Goal: Task Accomplishment & Management: Use online tool/utility

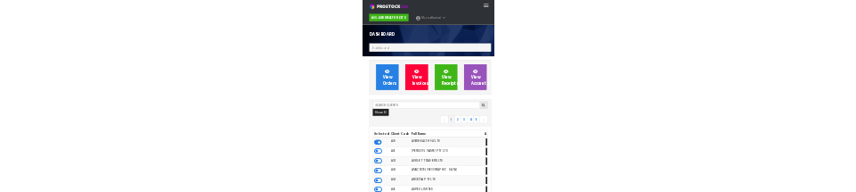
scroll to position [1402, 508]
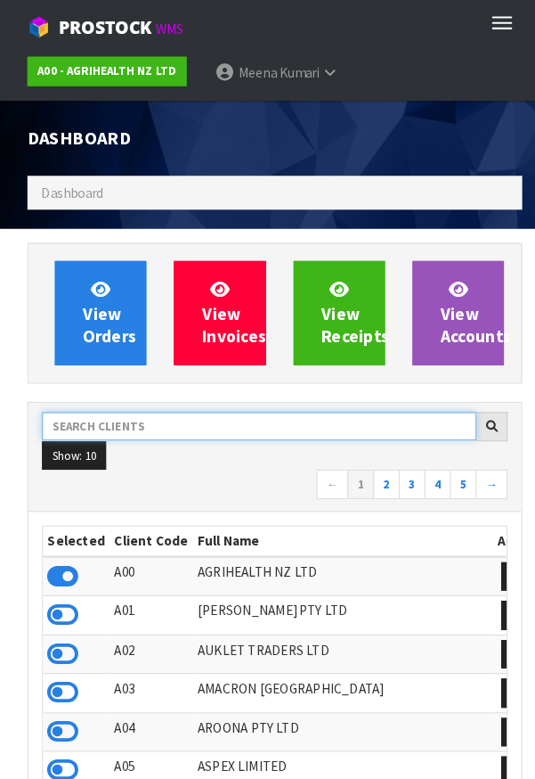
click at [188, 411] on input "text" at bounding box center [252, 415] width 423 height 28
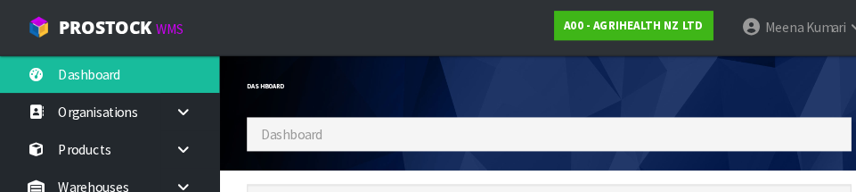
scroll to position [1406, 616]
type input "C11"
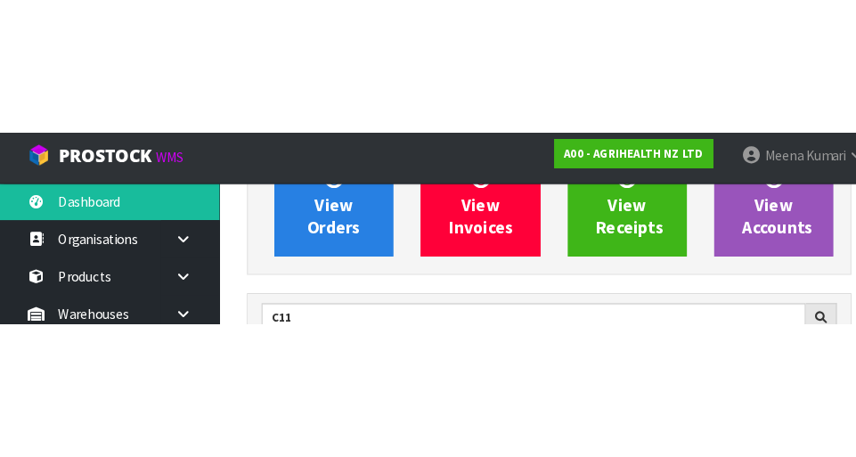
scroll to position [183, 0]
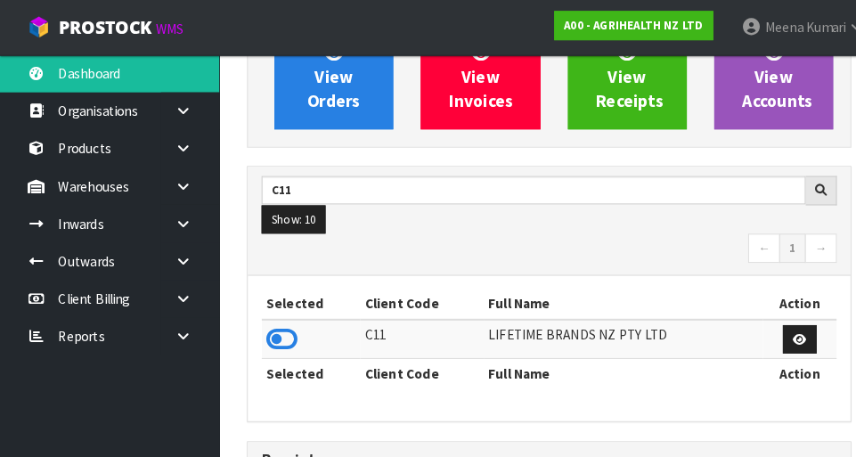
click at [282, 321] on icon at bounding box center [274, 329] width 30 height 27
click at [184, 169] on link at bounding box center [185, 181] width 57 height 37
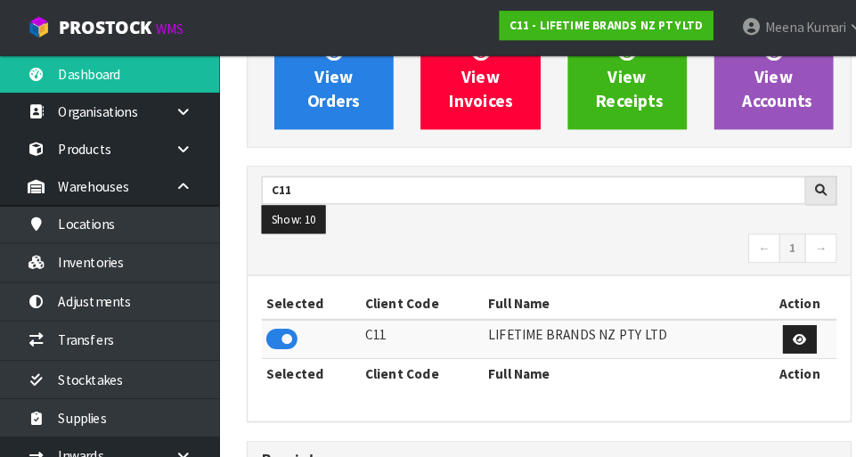
scroll to position [1444, 616]
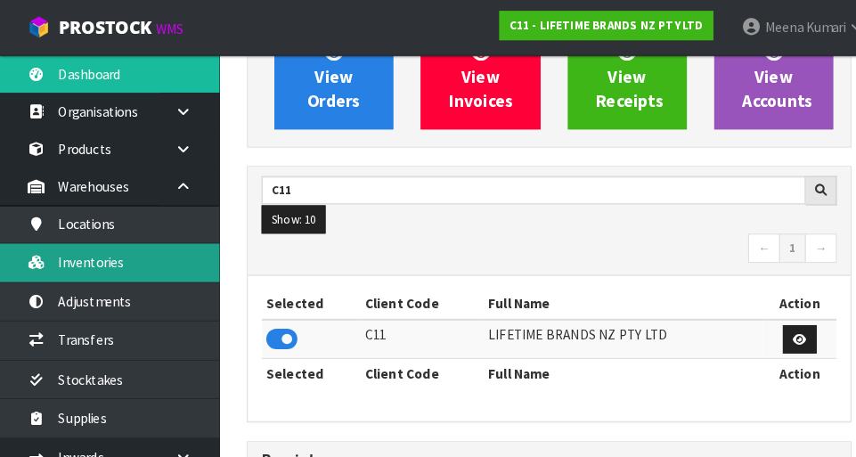
click at [158, 266] on link "Inventories" at bounding box center [107, 255] width 214 height 37
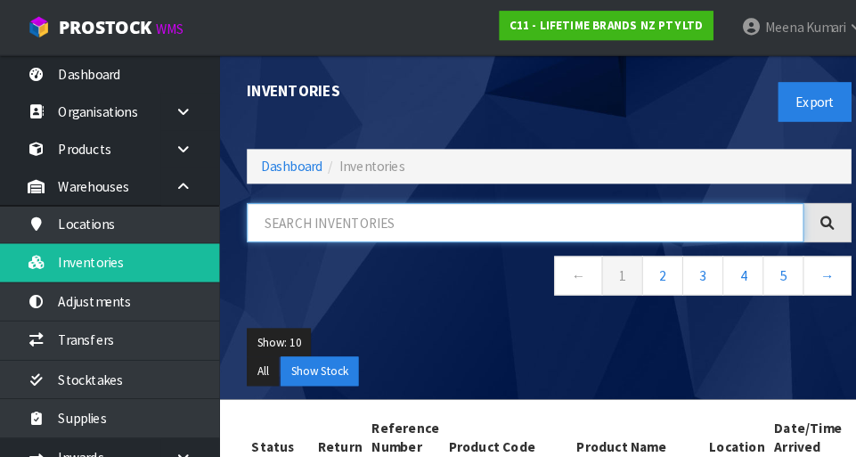
click at [336, 220] on input "text" at bounding box center [512, 217] width 543 height 38
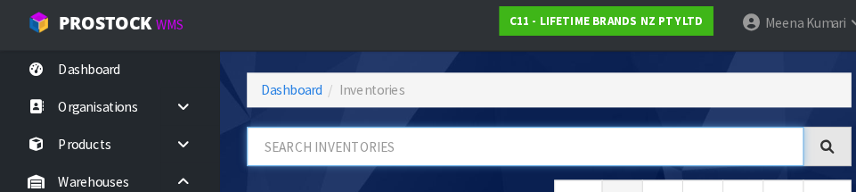
scroll to position [118, 0]
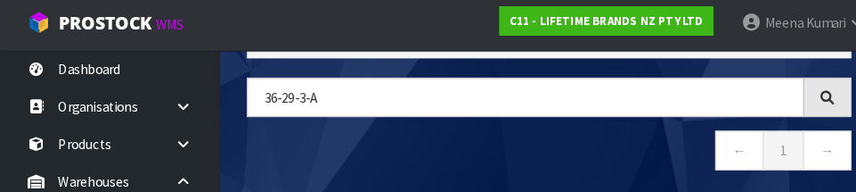
click at [449, 158] on nav "← 1 →" at bounding box center [535, 154] width 589 height 44
type input "36-29-3-A"
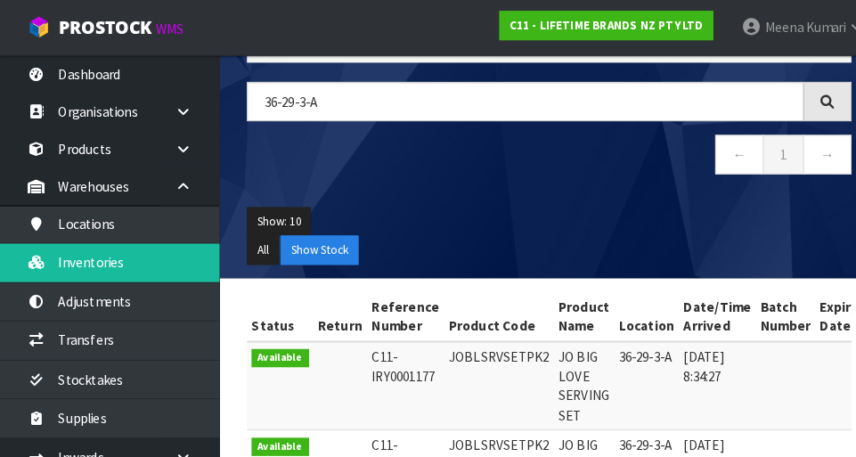
click at [535, 182] on div "36-29-3-A ← 1 →" at bounding box center [535, 134] width 616 height 109
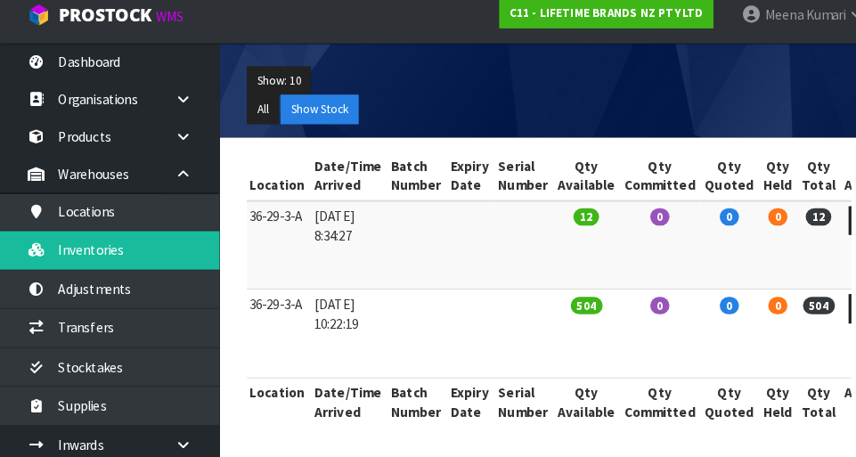
scroll to position [0, 0]
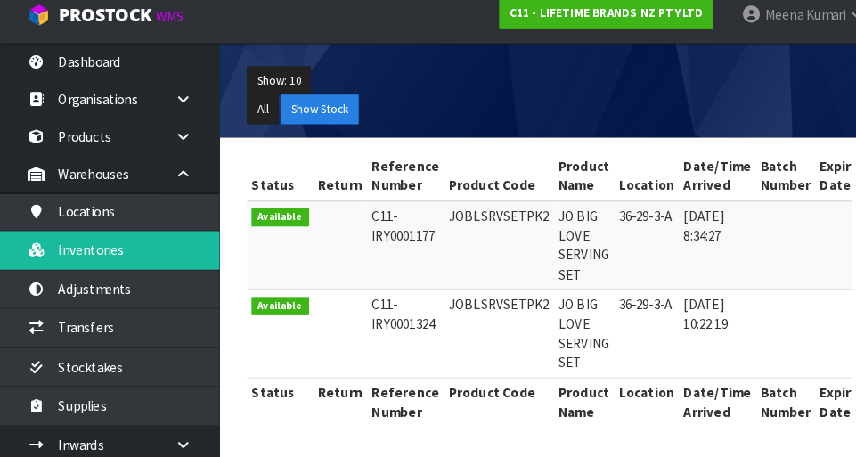
copy td "JOBLSRVSETPK2"
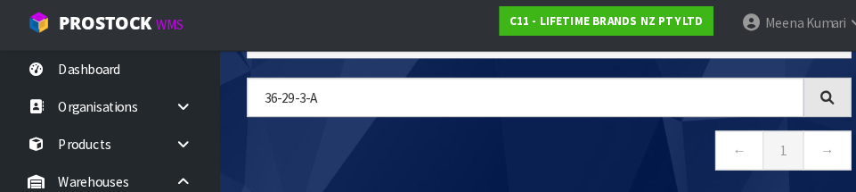
click at [535, 155] on nav "← 1 →" at bounding box center [535, 154] width 589 height 44
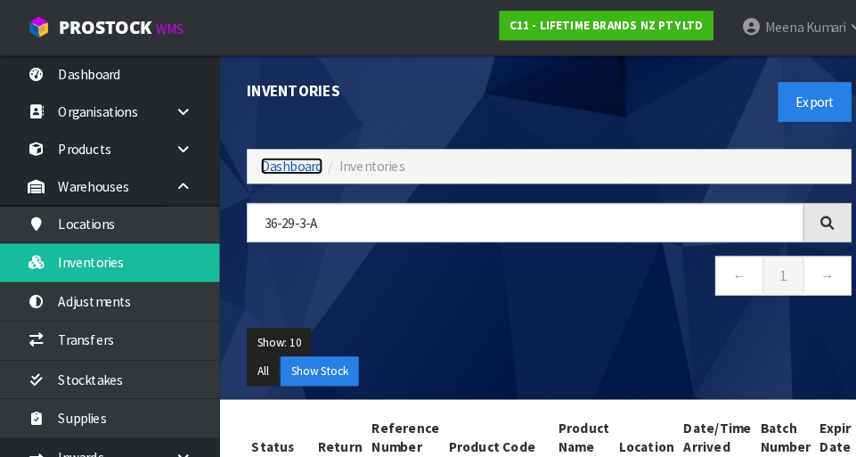
click at [268, 166] on link "Dashboard" at bounding box center [284, 161] width 61 height 17
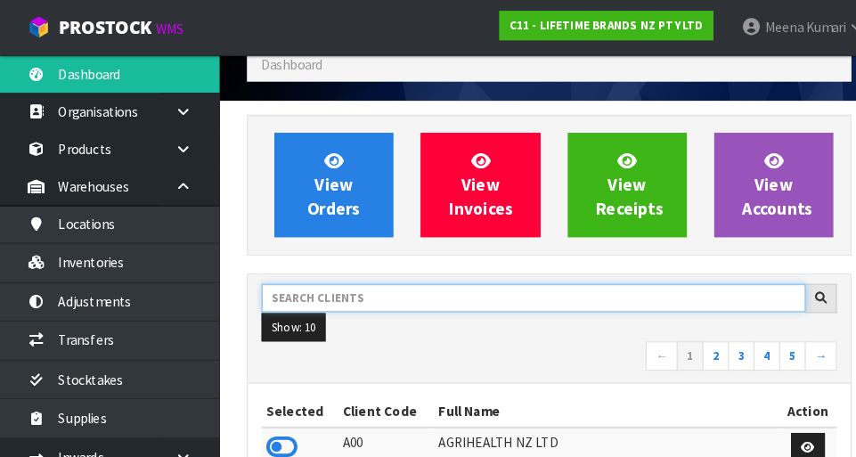
click at [350, 294] on input "text" at bounding box center [520, 290] width 530 height 28
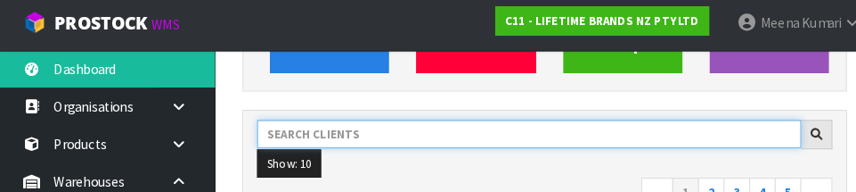
scroll to position [259, 0]
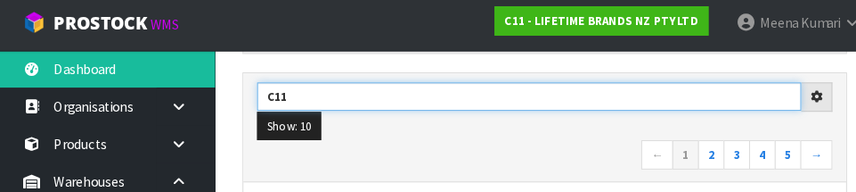
type input "C11"
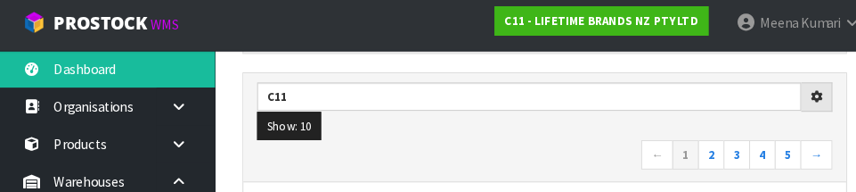
click at [478, 155] on nav "← 1 2 3 4 5 →" at bounding box center [535, 156] width 560 height 31
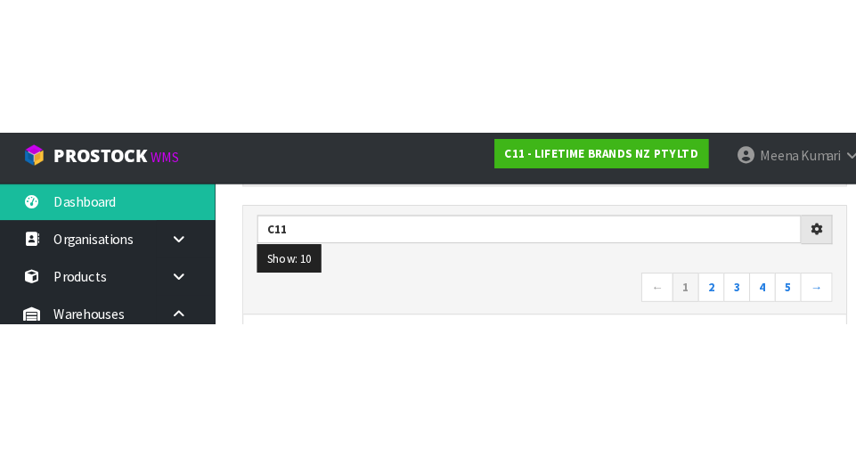
scroll to position [268, 0]
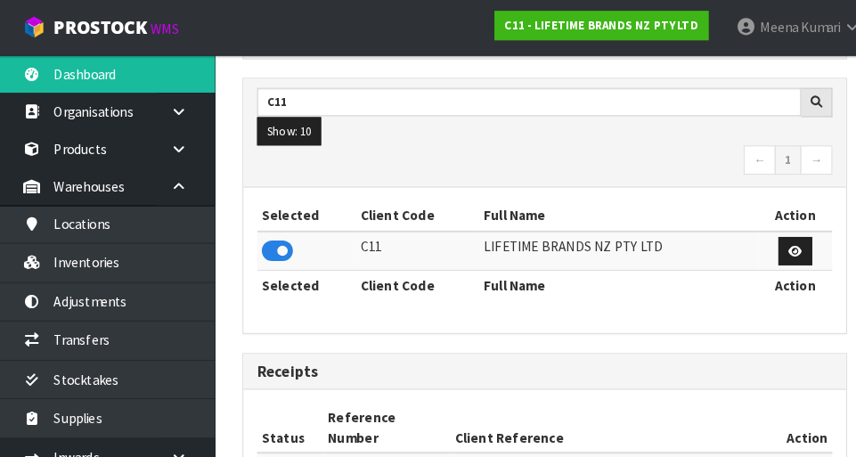
click at [285, 251] on icon at bounding box center [274, 244] width 30 height 27
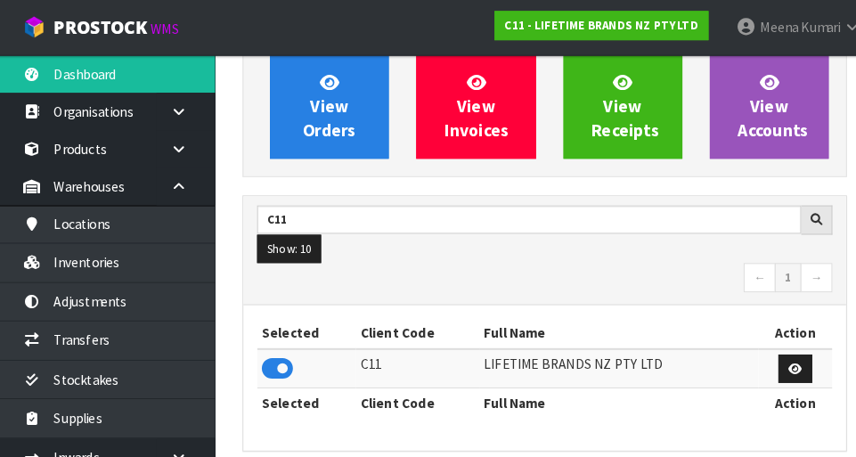
scroll to position [0, 0]
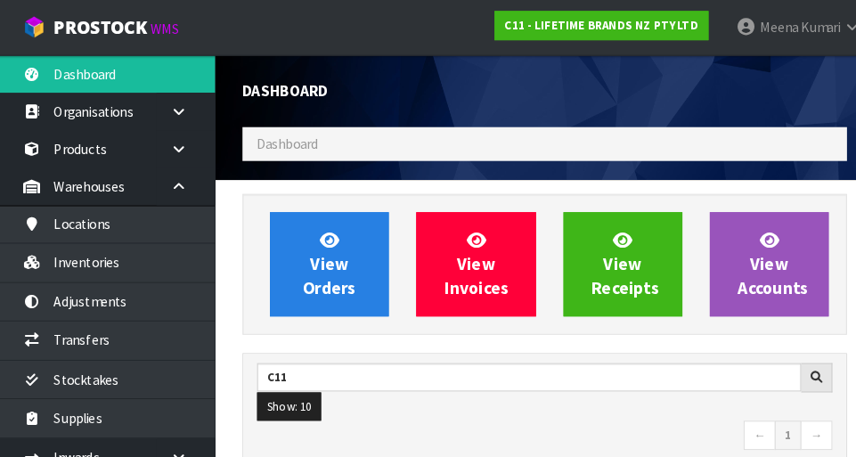
click at [535, 64] on div at bounding box center [689, 66] width 308 height 27
click at [535, 59] on div at bounding box center [689, 66] width 308 height 27
click at [182, 182] on icon at bounding box center [178, 181] width 17 height 13
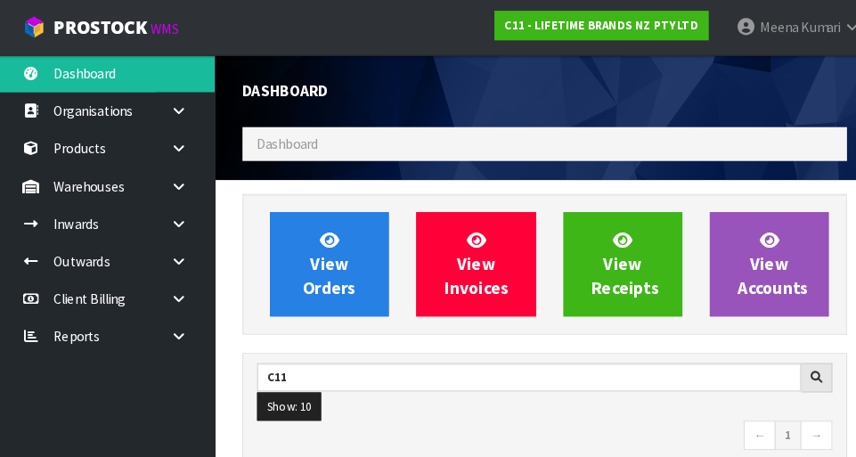
click at [184, 184] on icon at bounding box center [178, 181] width 17 height 13
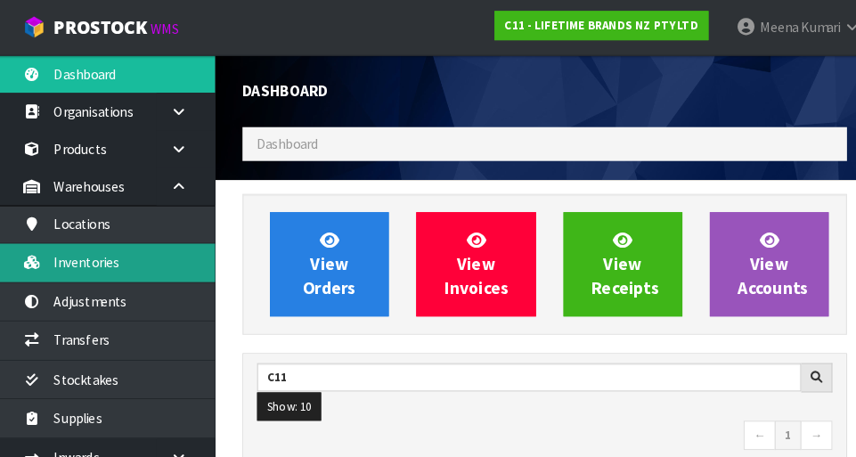
click at [115, 267] on link "Inventories" at bounding box center [107, 255] width 214 height 37
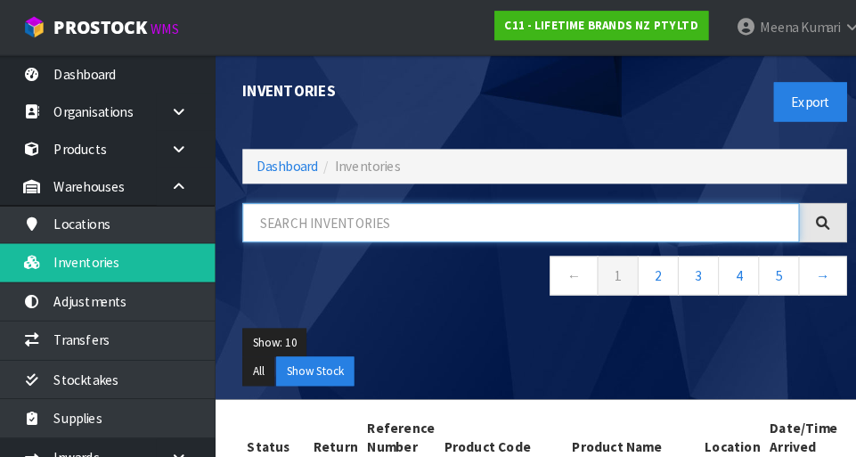
paste input "JOBLSRVSETPK2"
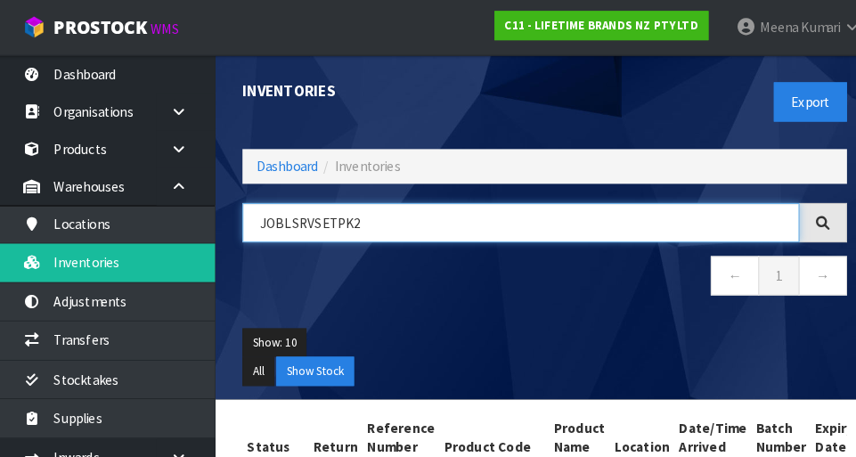
type input "JOBLSRVSETPK2"
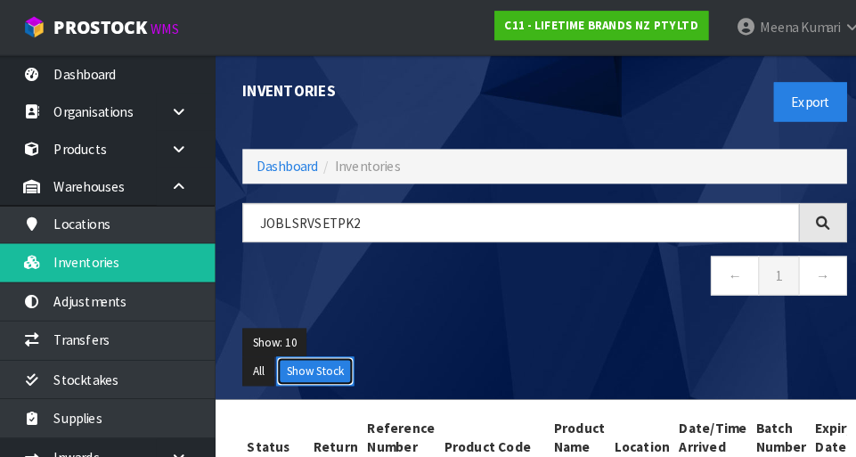
click at [343, 357] on button "Show Stock" at bounding box center [312, 361] width 76 height 29
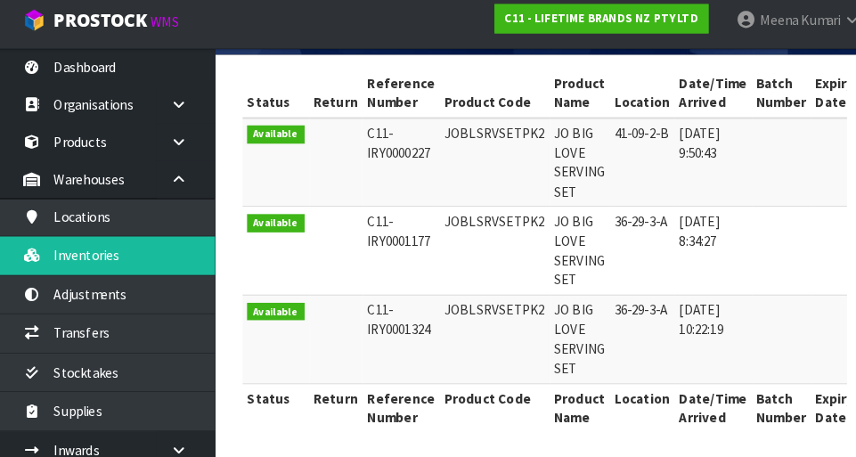
copy td "JOBLSRVSETPK2"
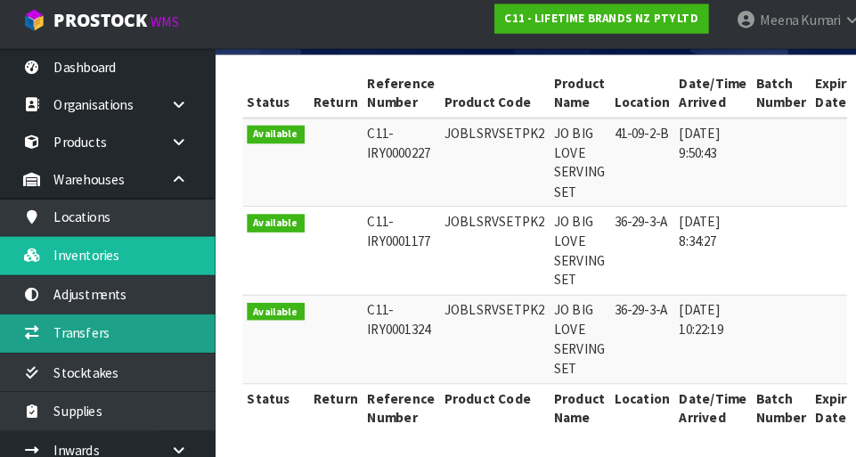
click at [102, 331] on link "Transfers" at bounding box center [107, 331] width 214 height 37
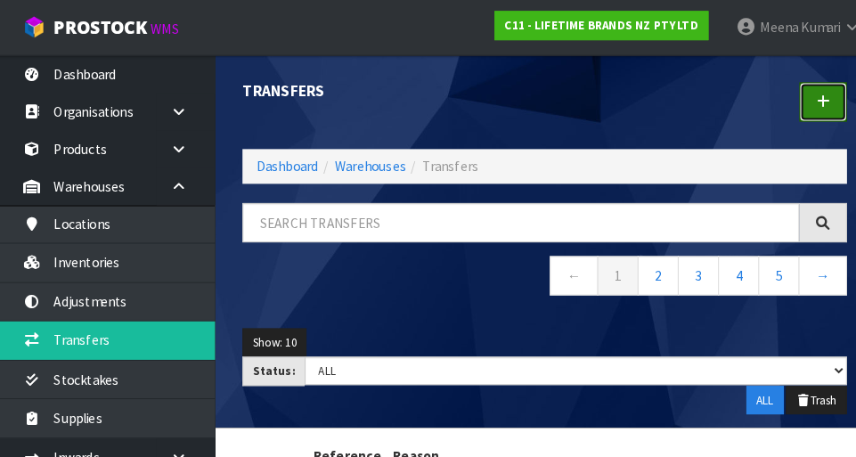
click at [535, 102] on link at bounding box center [806, 99] width 46 height 38
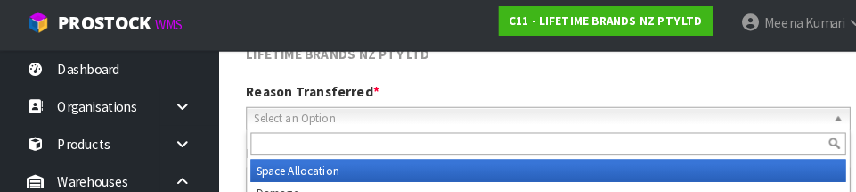
scroll to position [262, 0]
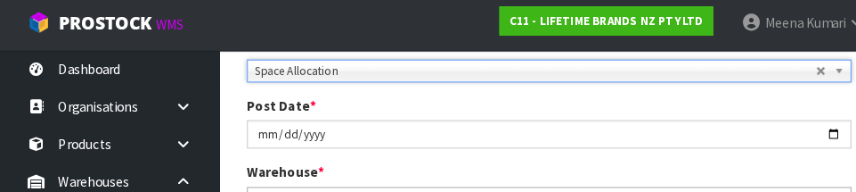
click at [535, 174] on div "Warehouse * 01 - CONTRACT WAREHOUSING MAIN 02 - CONTRACT WAREHOUSING NO 2 CHC -…" at bounding box center [535, 184] width 616 height 45
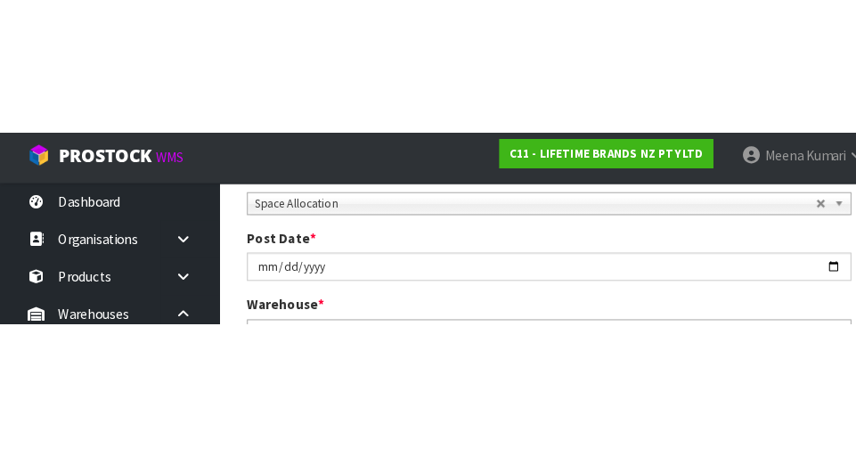
scroll to position [271, 0]
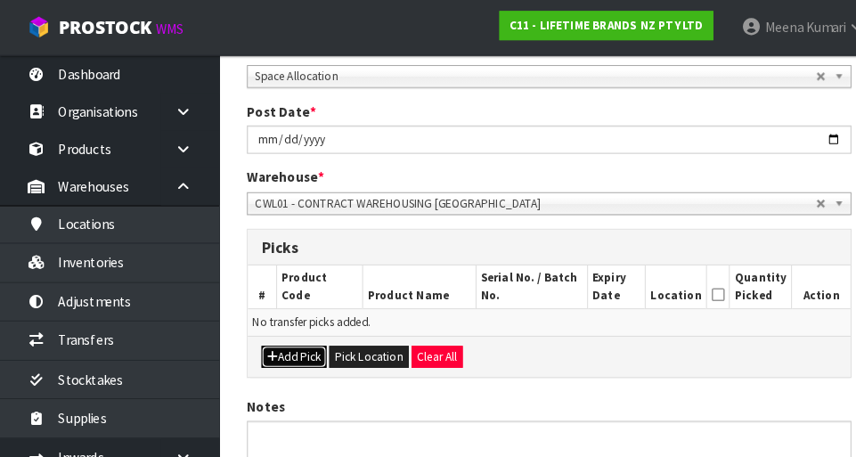
click at [290, 351] on button "Add Pick" at bounding box center [286, 347] width 63 height 21
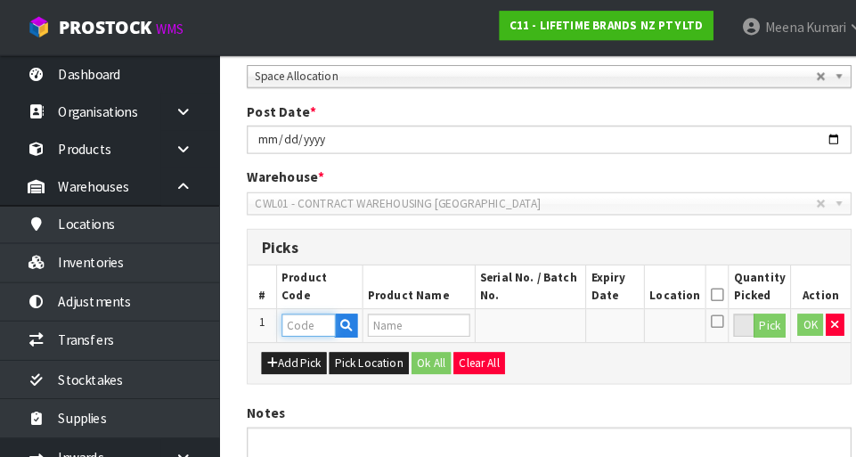
paste input "JOBLSRVSETPK2"
type input "JOBLSRVSETPK2"
type input "JO BIG LOVE SERVING SET"
type input "JOBLSRVSETPK2"
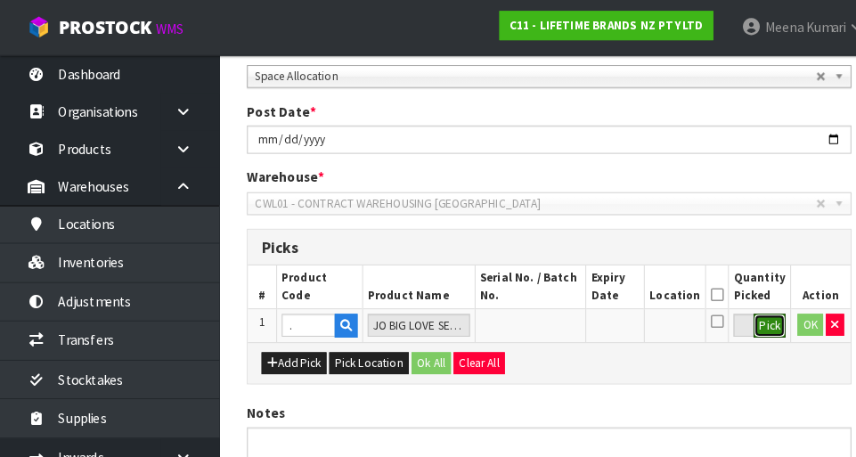
click at [535, 317] on button "Pick" at bounding box center [749, 317] width 31 height 23
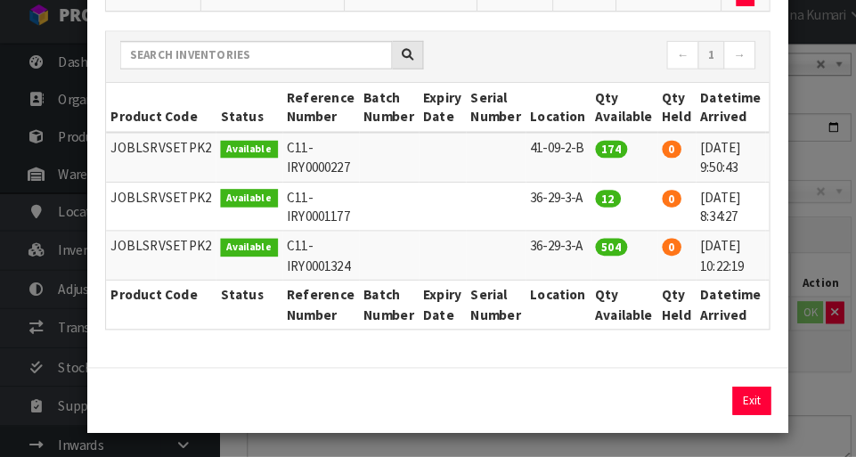
scroll to position [0, 27]
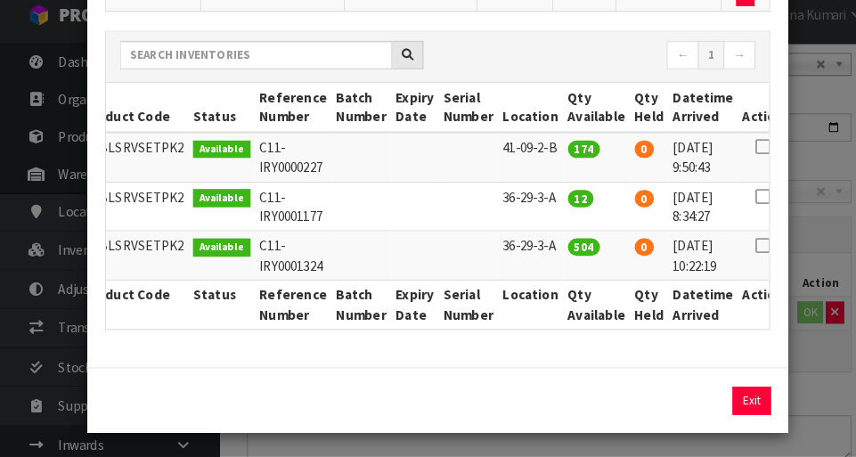
click at [535, 203] on icon at bounding box center [743, 203] width 14 height 1
click at [535, 401] on button "Assign Pick" at bounding box center [671, 402] width 73 height 28
type input "12"
click at [535, 251] on icon at bounding box center [743, 251] width 14 height 1
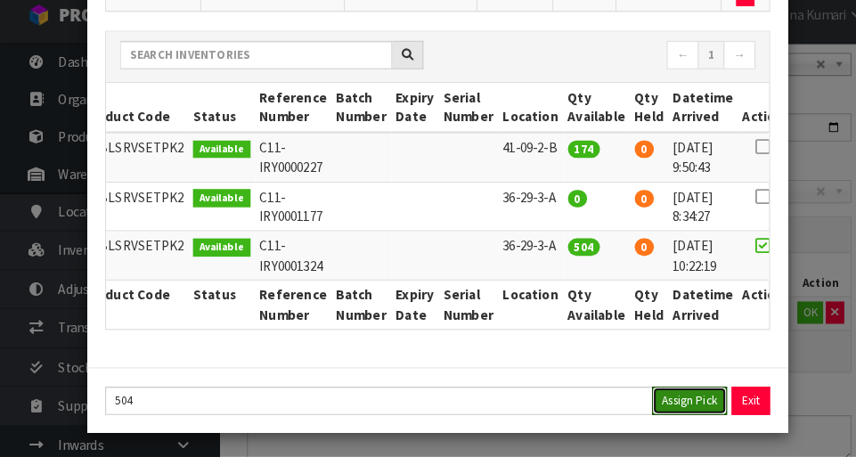
click at [535, 408] on button "Assign Pick" at bounding box center [671, 402] width 73 height 28
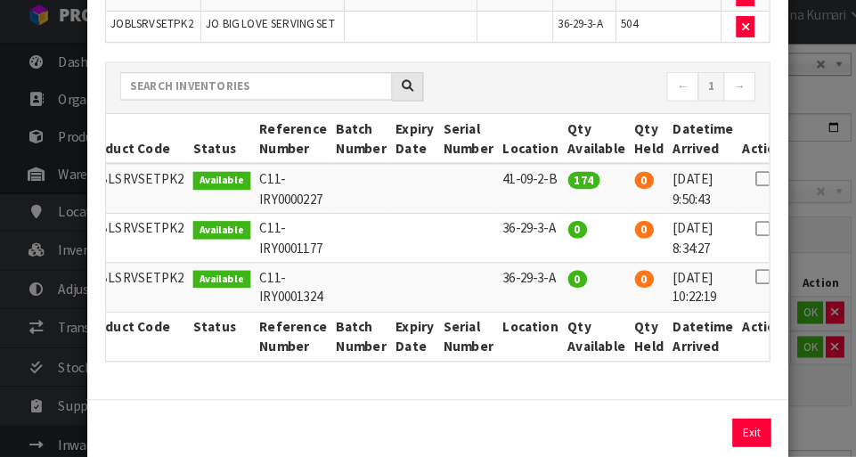
click at [535, 121] on div "Pick Line Picks Product Code Product Name Serial No. / Batch No. Expiry Date Lo…" at bounding box center [428, 228] width 856 height 457
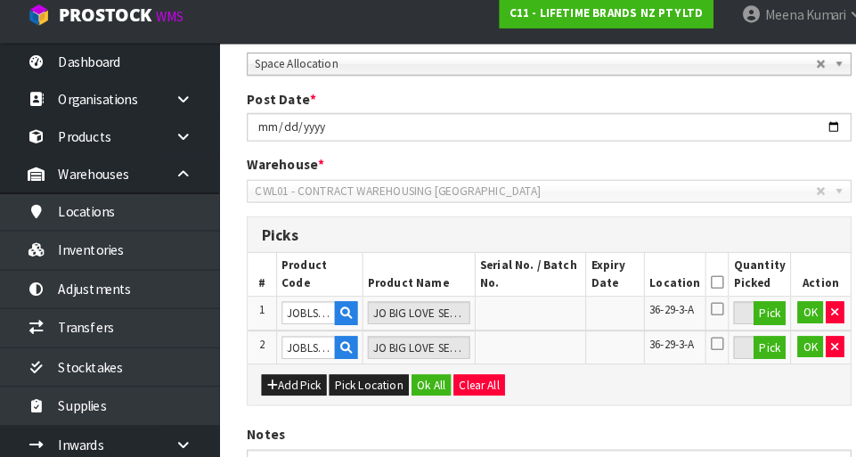
click at [535, 287] on icon at bounding box center [698, 287] width 12 height 1
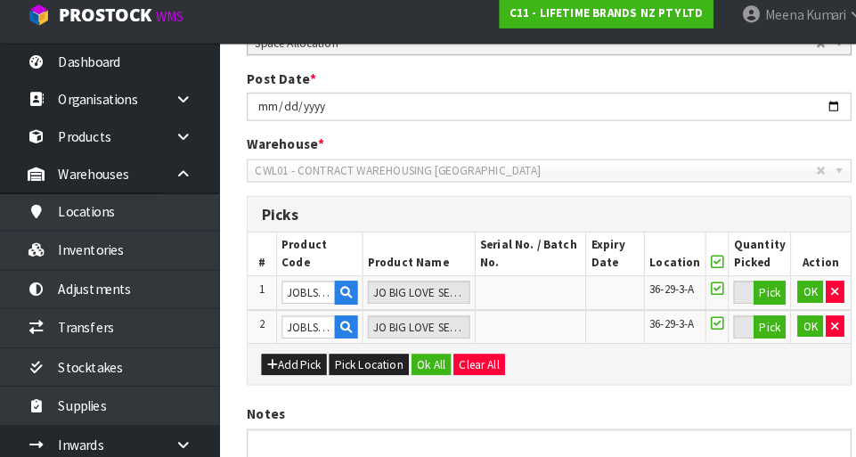
scroll to position [434, 0]
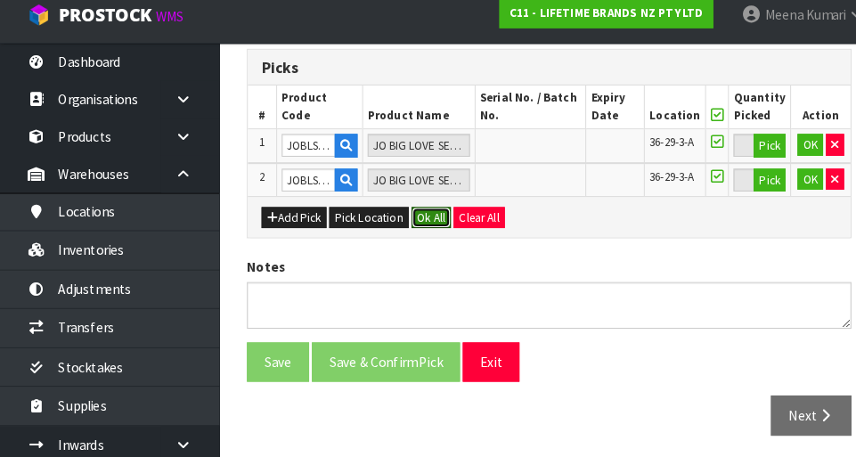
click at [416, 226] on button "Ok All" at bounding box center [420, 224] width 38 height 21
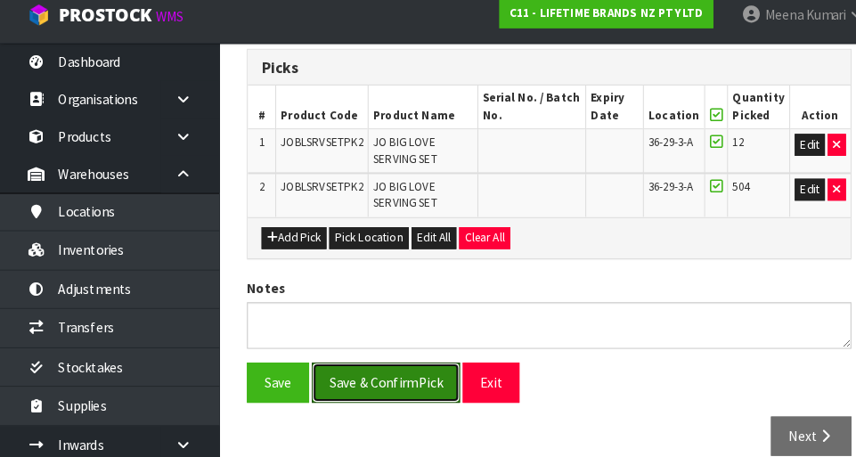
click at [385, 373] on button "Save & Confirm Pick" at bounding box center [376, 384] width 144 height 38
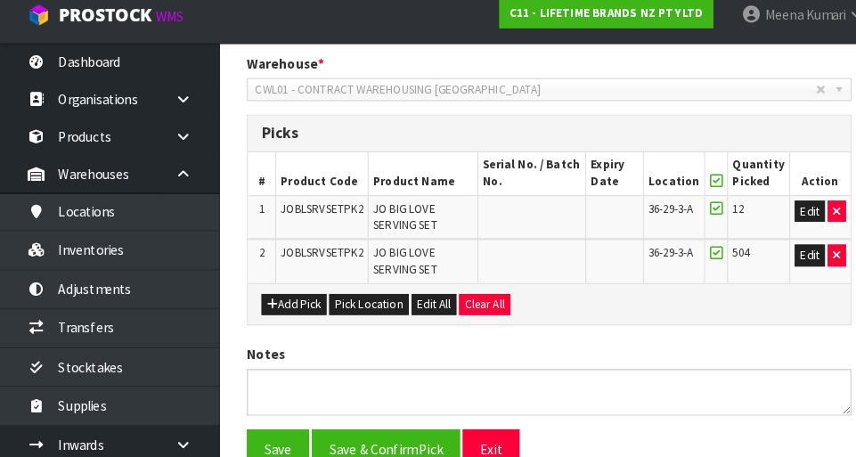
scroll to position [0, 0]
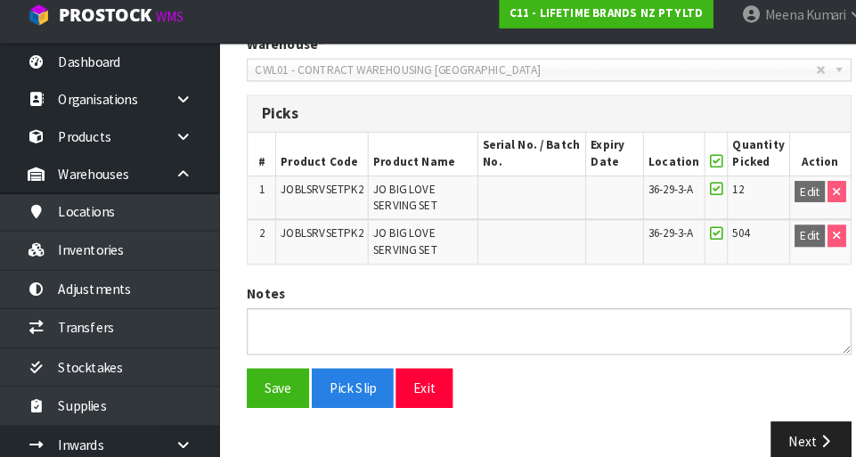
scroll to position [455, 0]
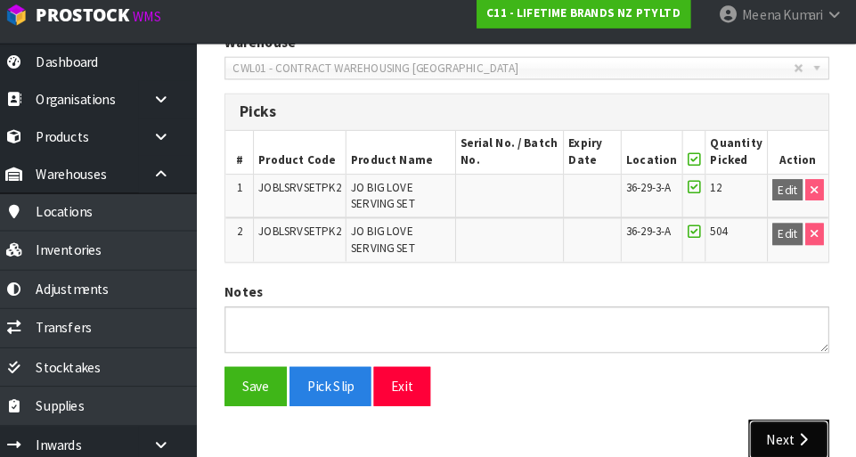
click at [535, 444] on button "Next" at bounding box center [790, 440] width 78 height 38
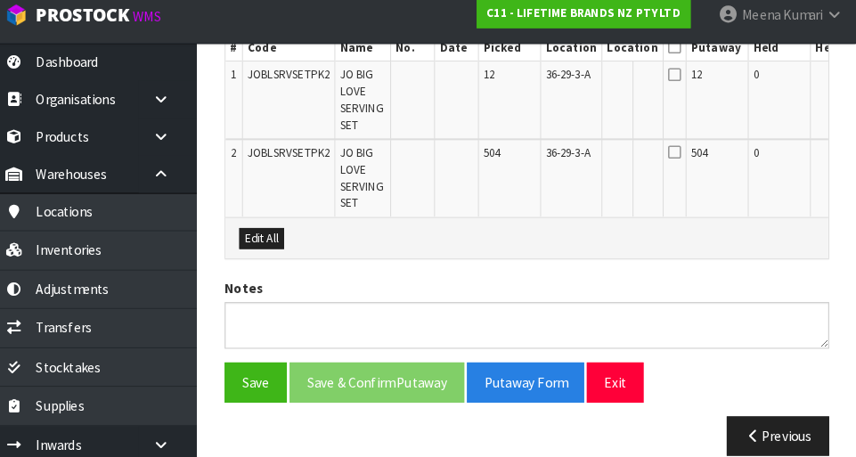
scroll to position [0, 47]
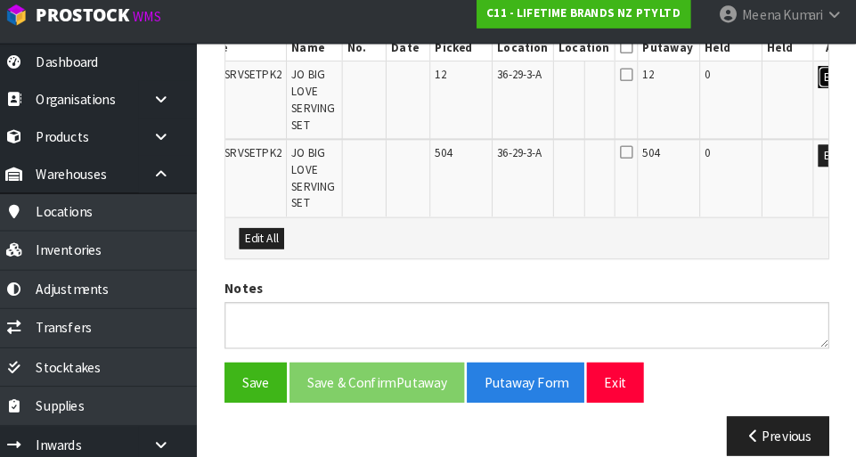
click at [535, 89] on button "Edit" at bounding box center [833, 86] width 29 height 21
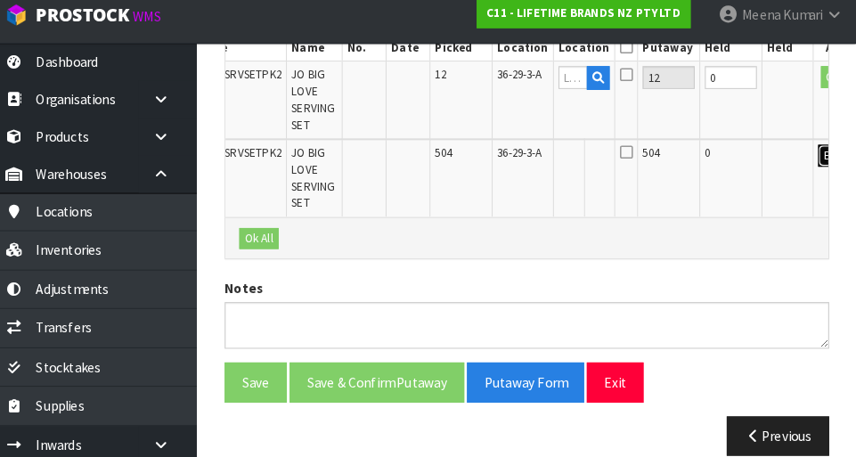
click at [535, 167] on button "Edit" at bounding box center [833, 162] width 29 height 21
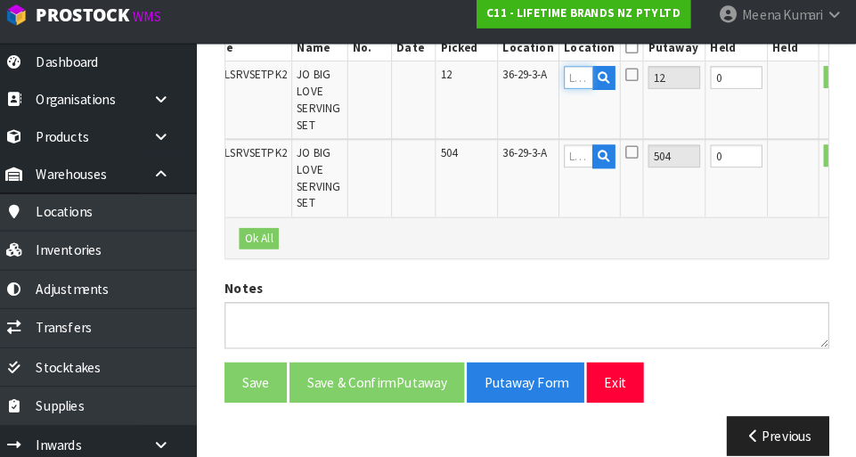
click at [535, 83] on input "text" at bounding box center [585, 87] width 29 height 22
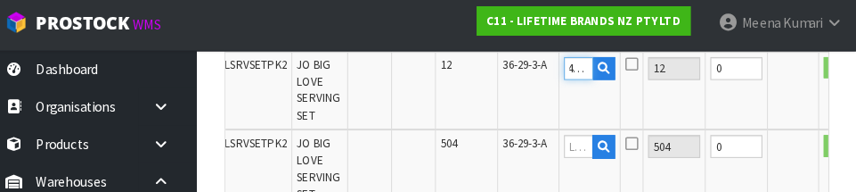
scroll to position [0, 8]
type input "41-8"
click at [535, 153] on section "× Close Transfer created 1 Transfer Pick 2 Transfer Putaway LIFETIME BRANDS NZ …" at bounding box center [535, 13] width 642 height 904
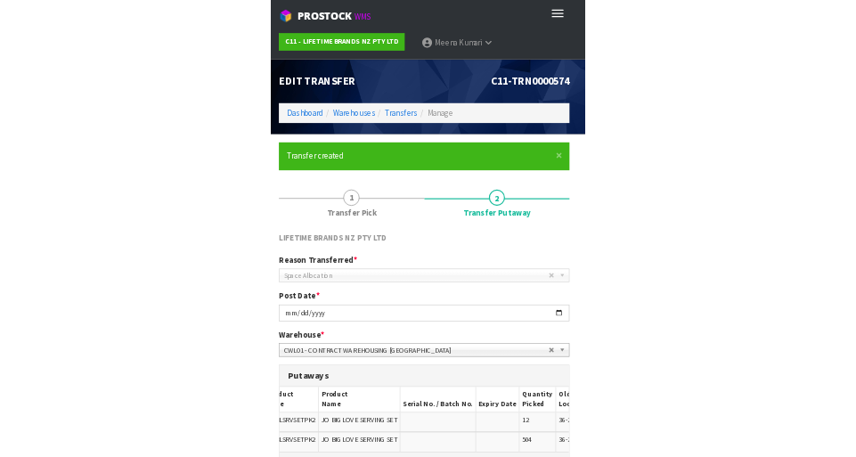
scroll to position [0, 0]
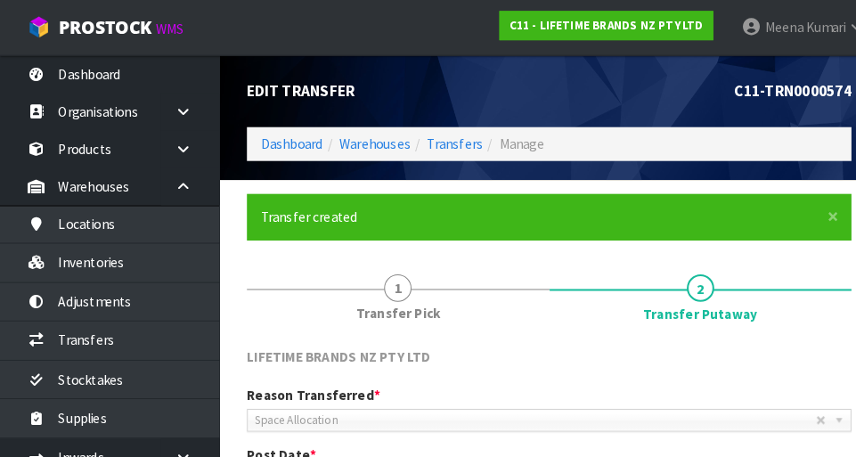
click at [535, 40] on link "[PERSON_NAME]" at bounding box center [782, 26] width 148 height 53
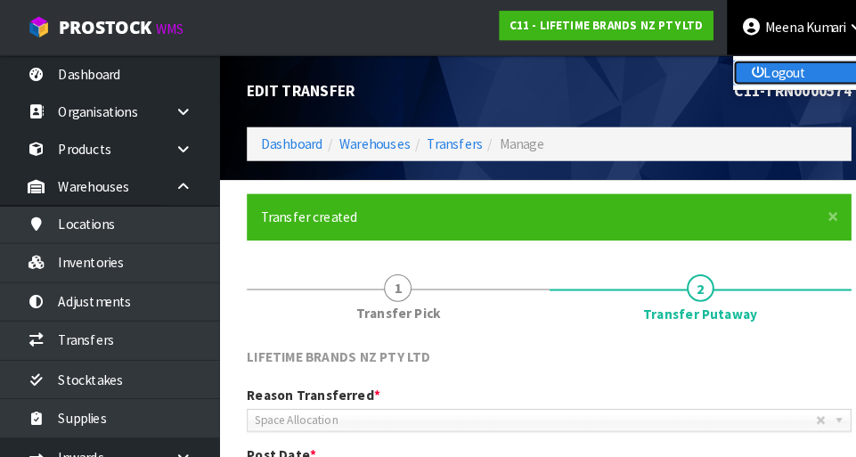
click at [535, 71] on link "Logout" at bounding box center [785, 71] width 141 height 24
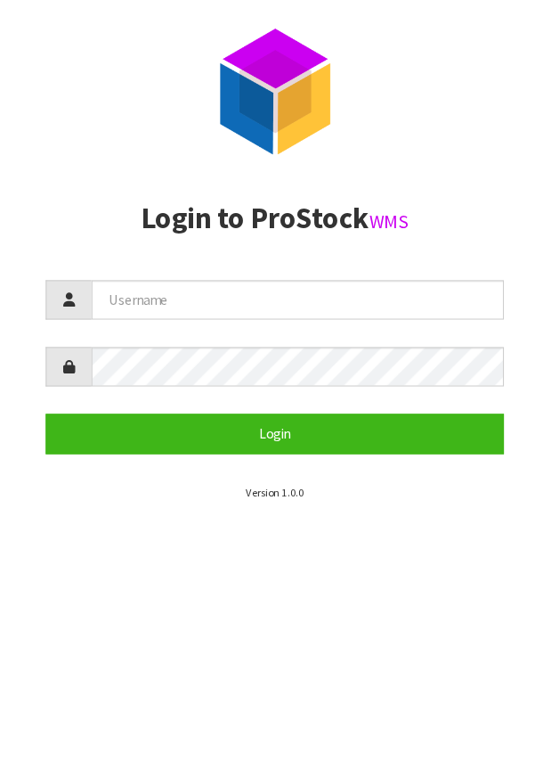
click at [289, 263] on section "Login to ProStock WMS Login Version 1.0.0" at bounding box center [268, 342] width 446 height 290
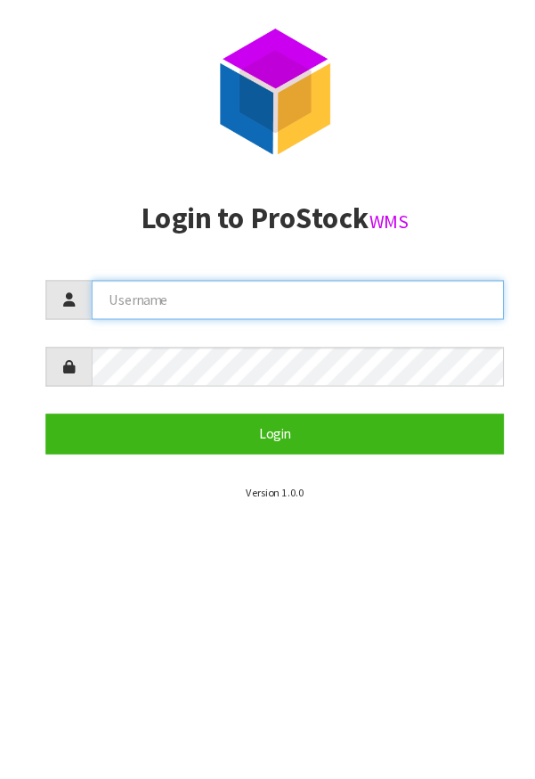
click at [296, 273] on input "text" at bounding box center [290, 292] width 402 height 38
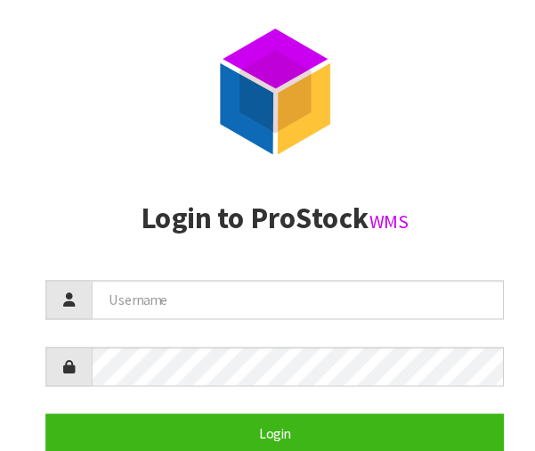
click at [239, 263] on section "Login to ProStock WMS Login Version 1.0.0" at bounding box center [268, 342] width 446 height 290
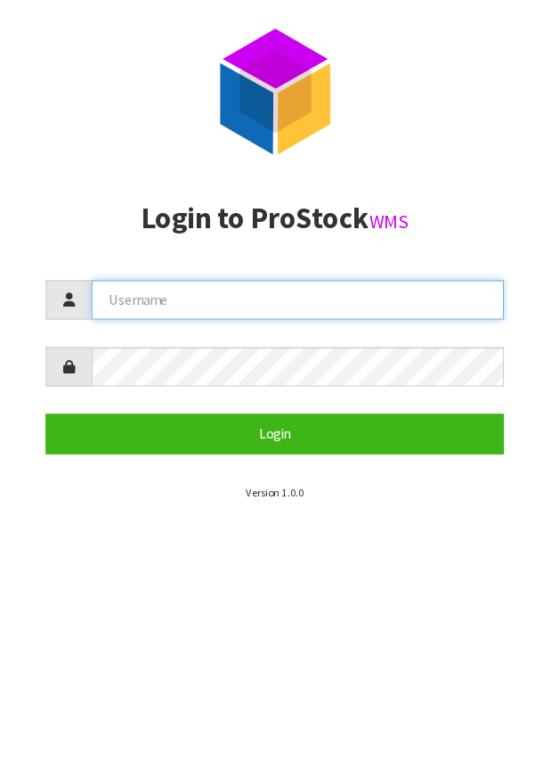
click at [236, 296] on input "text" at bounding box center [290, 292] width 402 height 38
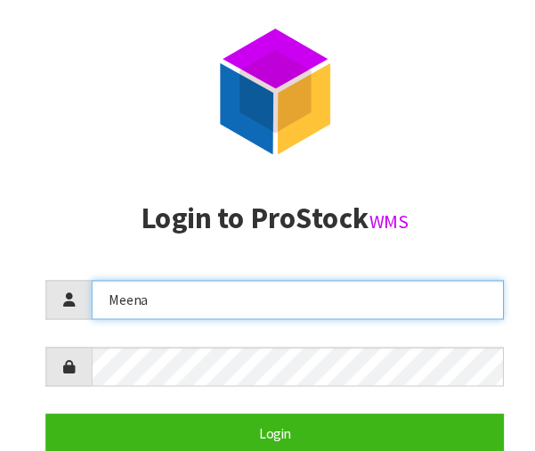
type input "Meena"
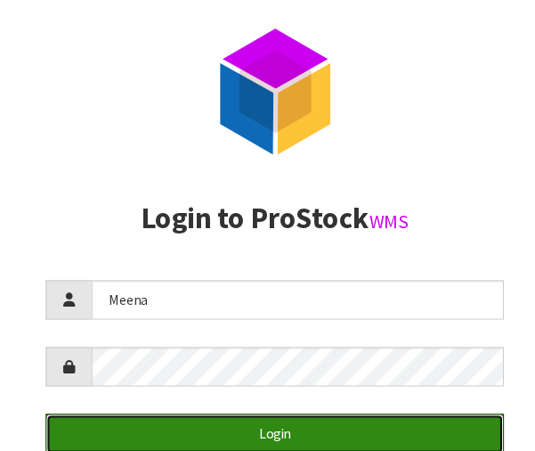
click at [331, 416] on button "Login" at bounding box center [268, 422] width 446 height 38
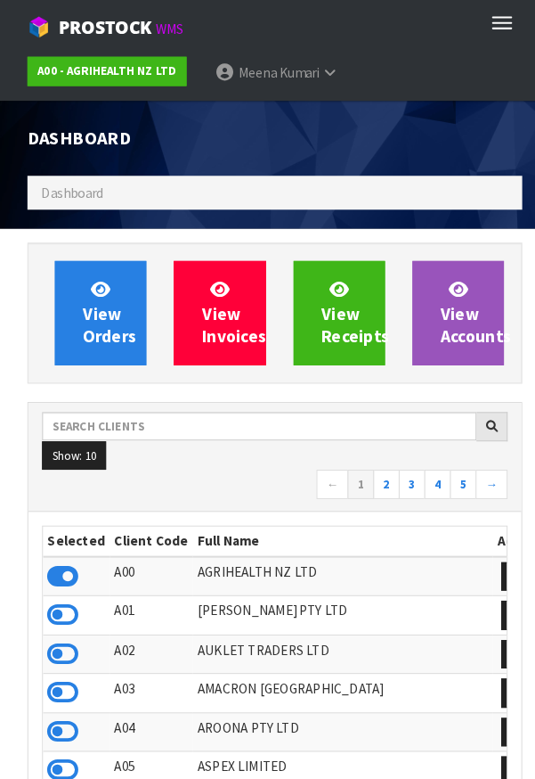
scroll to position [1402, 508]
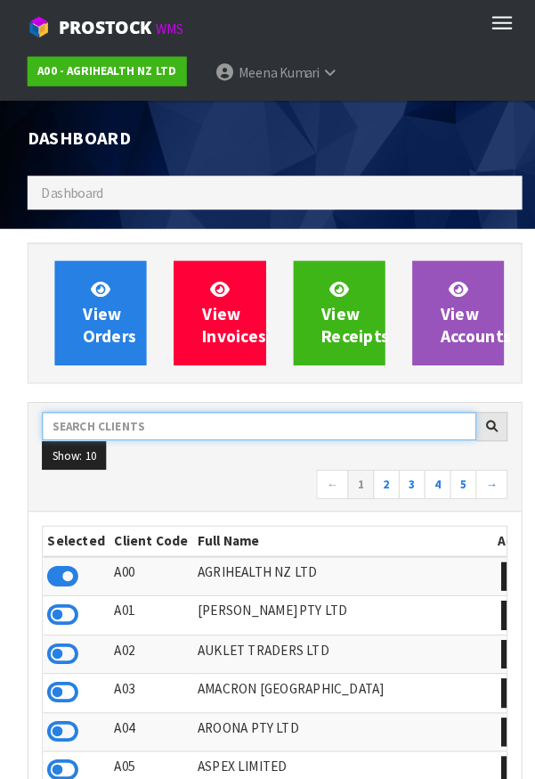
click at [159, 420] on input "text" at bounding box center [252, 415] width 423 height 28
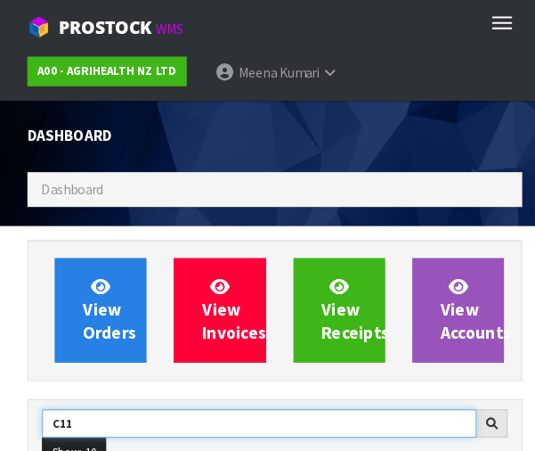
type input "C11"
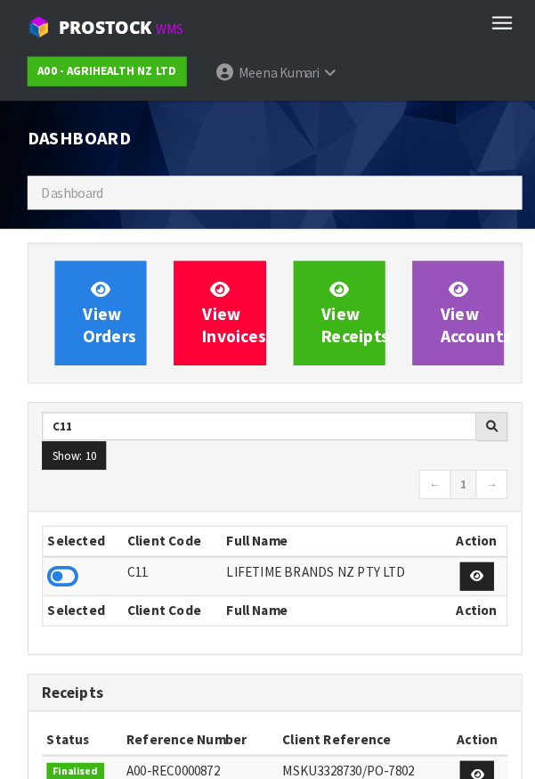
click at [69, 456] on icon at bounding box center [61, 560] width 30 height 27
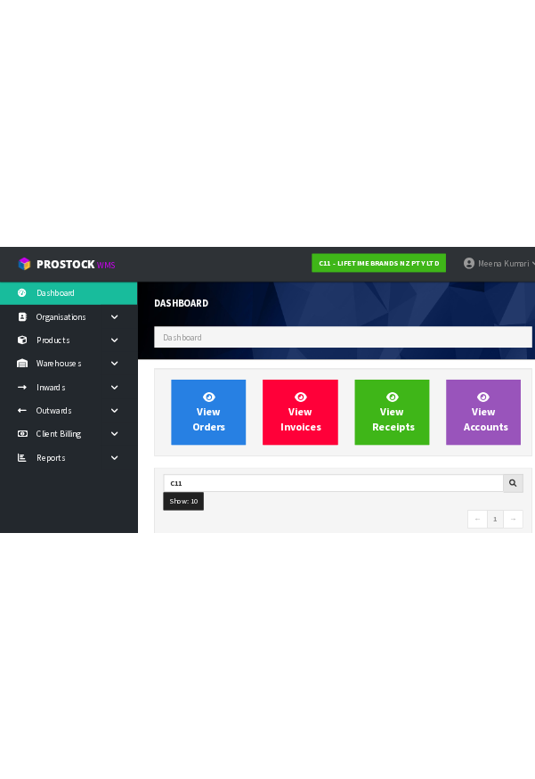
scroll to position [1444, 616]
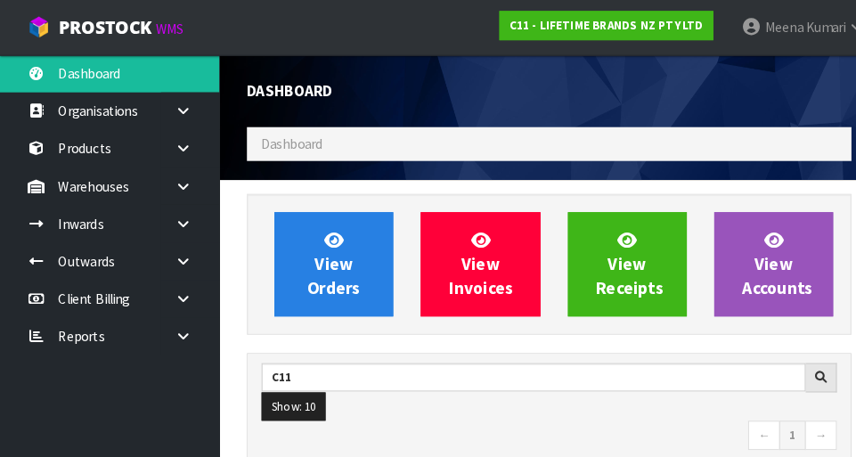
click at [185, 179] on icon at bounding box center [178, 181] width 17 height 13
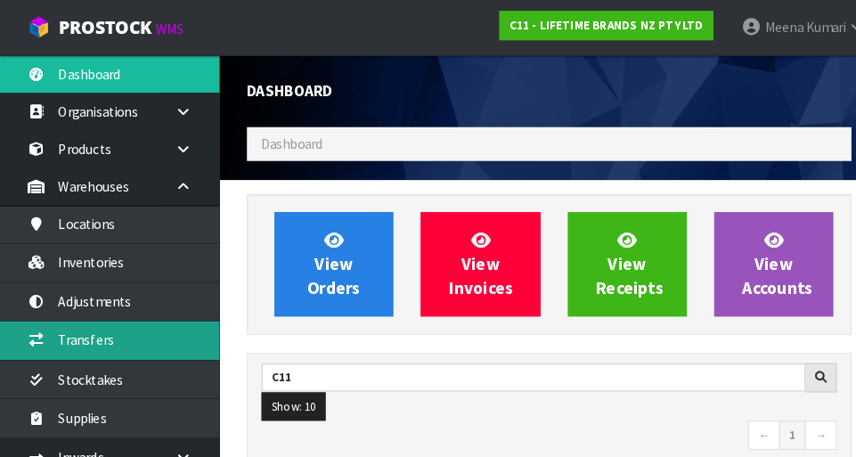
click at [147, 332] on link "Transfers" at bounding box center [107, 331] width 214 height 37
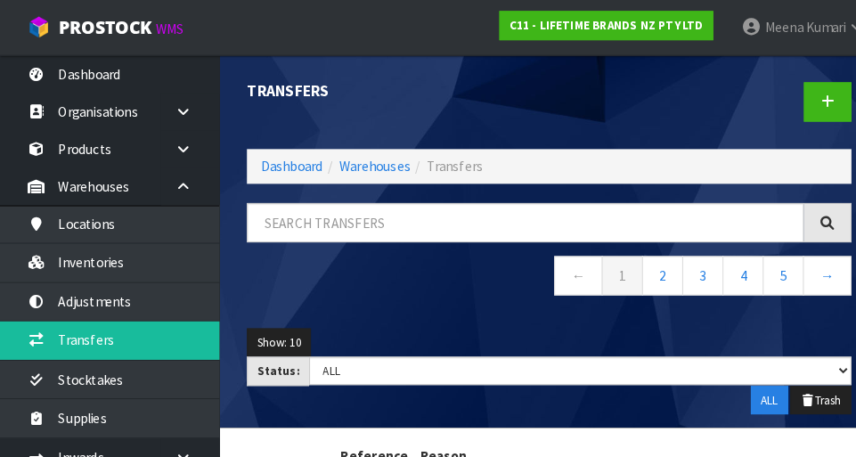
click at [465, 288] on nav "← 1 2 3 4 5 →" at bounding box center [535, 271] width 589 height 44
click at [636, 297] on div "← 1 2 3 4 5 →" at bounding box center [535, 252] width 616 height 109
click at [394, 155] on link "Warehouses" at bounding box center [365, 161] width 69 height 17
click at [400, 183] on div "Transfers Dashboard Warehouses Transfers ← 1 2 3 4 5 → Show: 10 5 10 25 50 Stat…" at bounding box center [535, 235] width 616 height 364
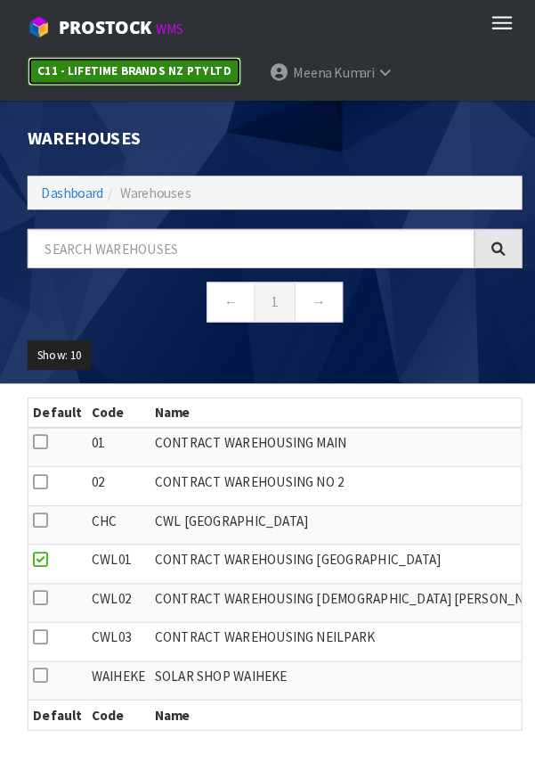
click at [91, 57] on link "C11 - LIFETIME BRANDS NZ PTY LTD" at bounding box center [131, 69] width 208 height 29
click at [78, 57] on link "C11 - LIFETIME BRANDS NZ PTY LTD" at bounding box center [131, 69] width 208 height 29
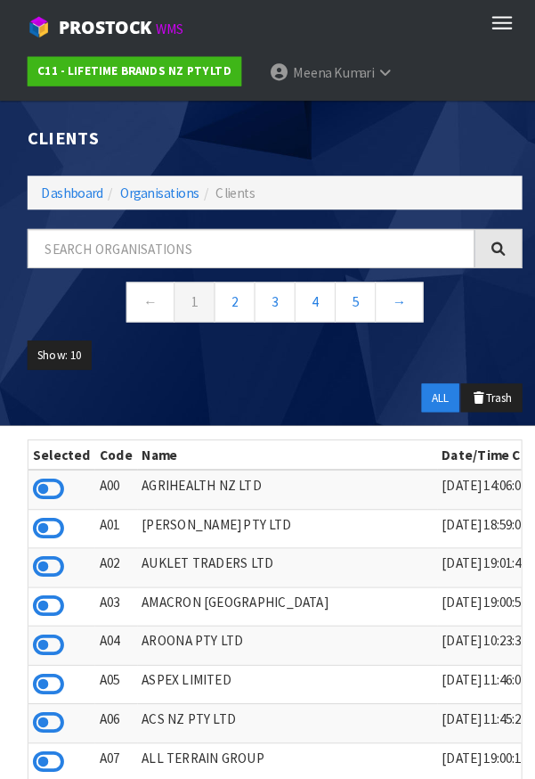
click at [51, 208] on div "Clients Dashboard Organisations Clients ← 1 2 3 4 5 → Show: 10 5 10 25 50 ALL T…" at bounding box center [267, 256] width 509 height 316
click at [61, 188] on link "Dashboard" at bounding box center [70, 187] width 61 height 17
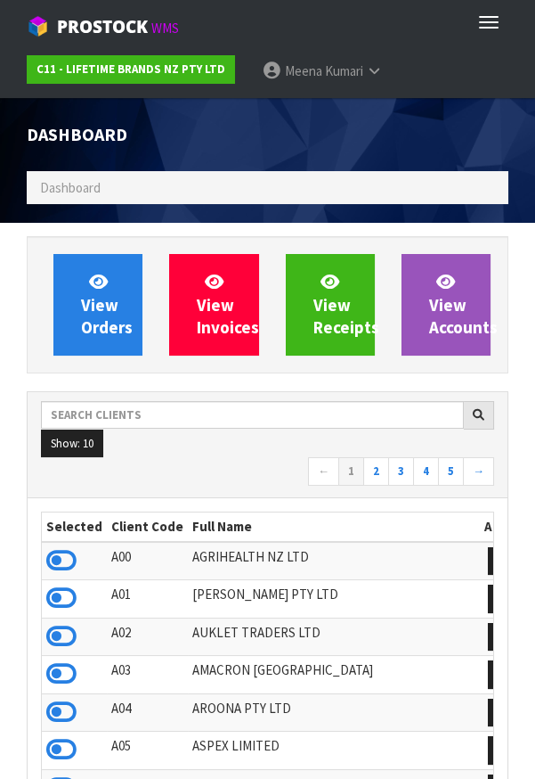
scroll to position [889556, 890451]
click at [371, 67] on icon at bounding box center [374, 70] width 17 height 13
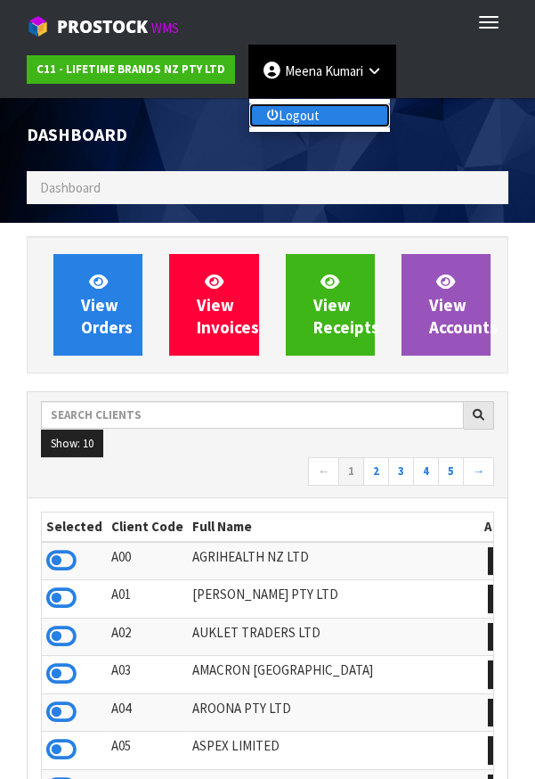
click at [317, 110] on link "Logout" at bounding box center [319, 115] width 141 height 24
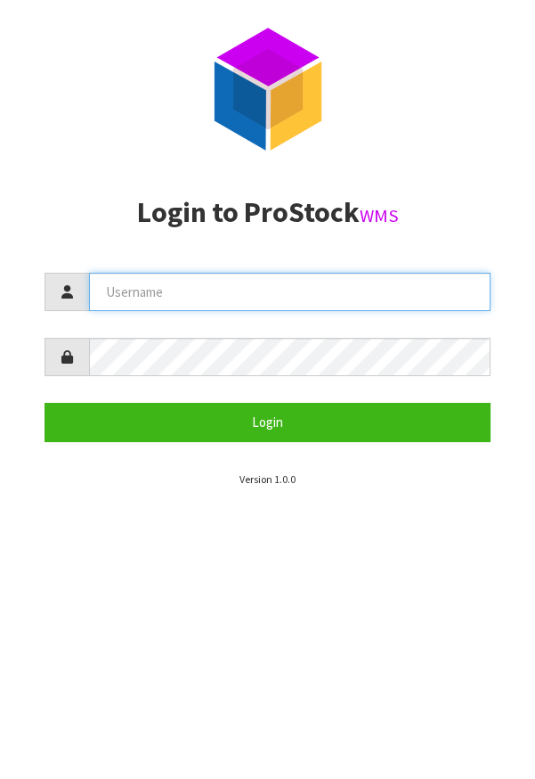
click at [274, 287] on input "text" at bounding box center [290, 292] width 402 height 38
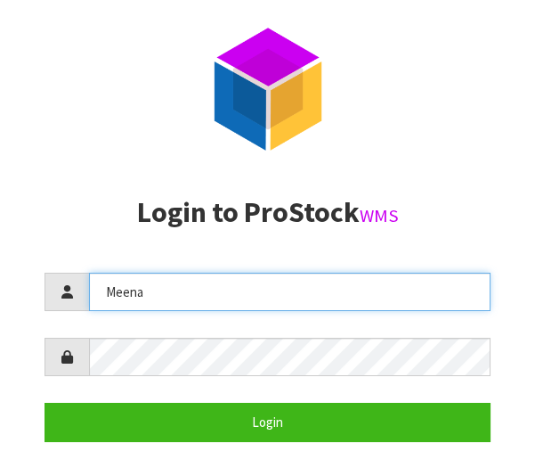
type input "Meena"
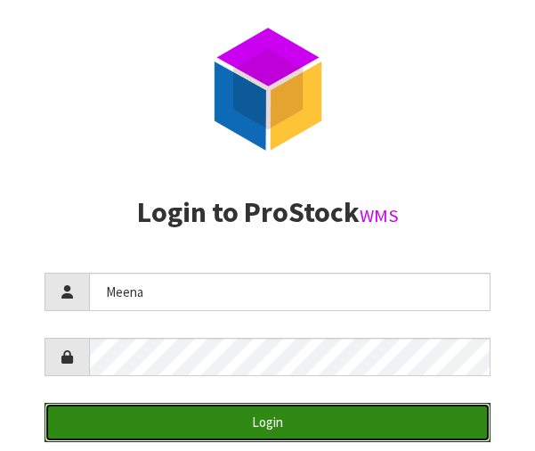
click at [406, 403] on button "Login" at bounding box center [268, 422] width 446 height 38
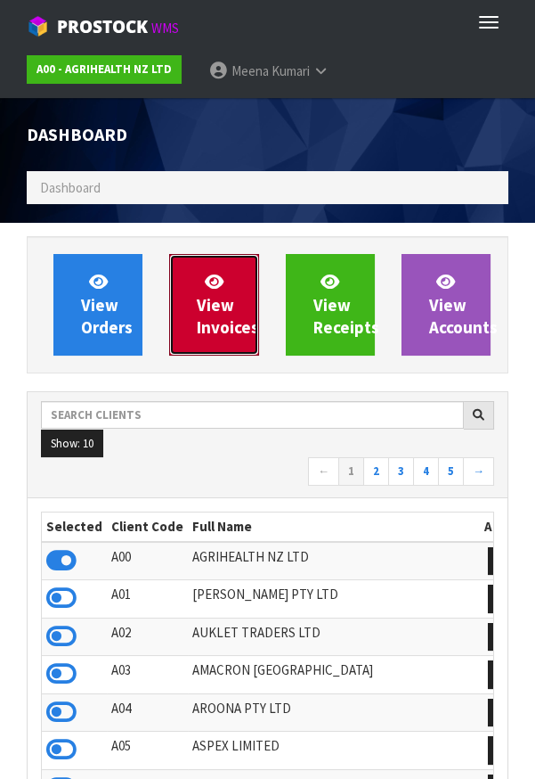
click at [216, 320] on span "View Invoices" at bounding box center [228, 304] width 62 height 67
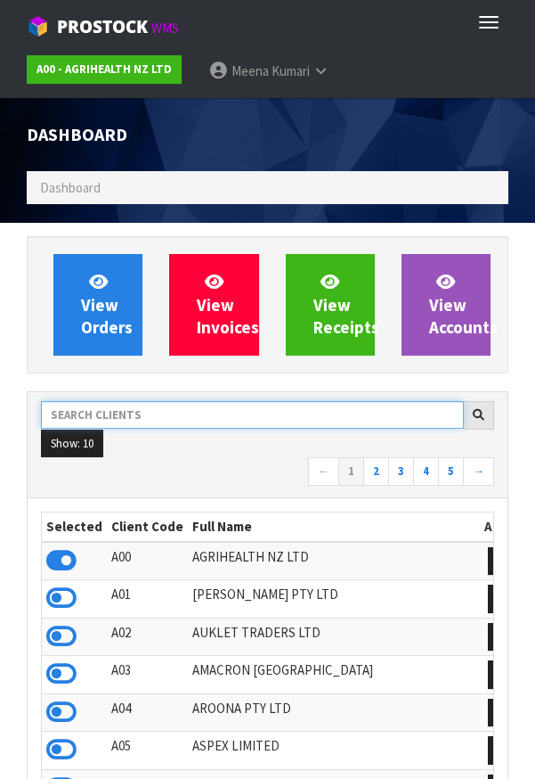
click at [185, 424] on input "text" at bounding box center [252, 415] width 423 height 28
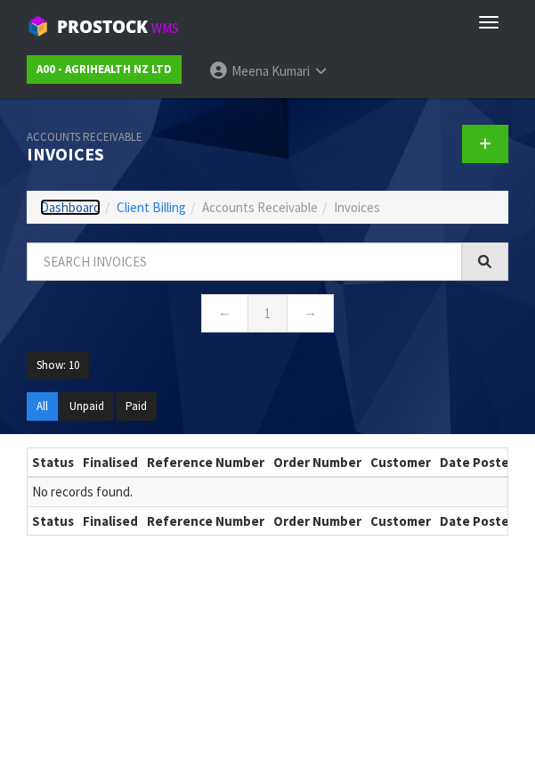
click at [67, 201] on link "Dashboard" at bounding box center [70, 207] width 61 height 17
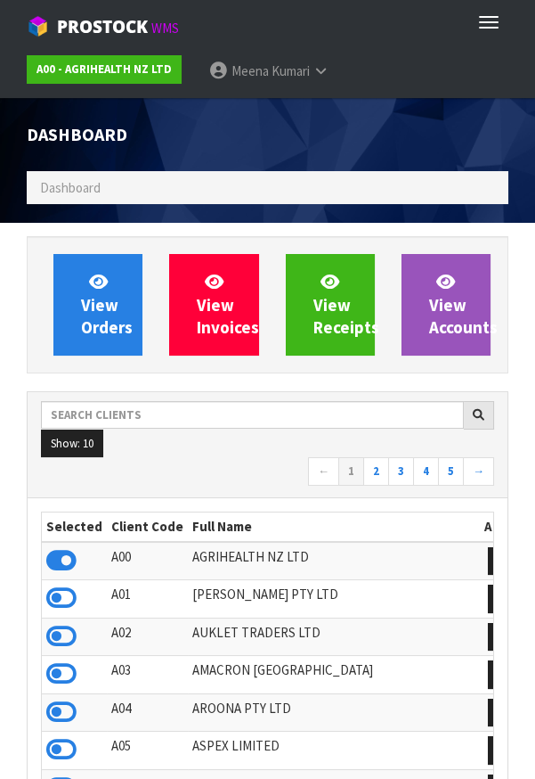
scroll to position [1402, 508]
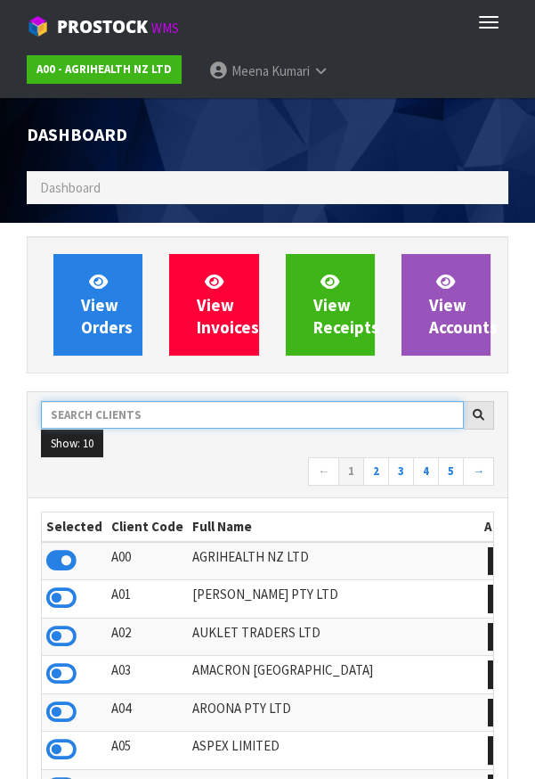
click at [174, 407] on input "text" at bounding box center [252, 415] width 423 height 28
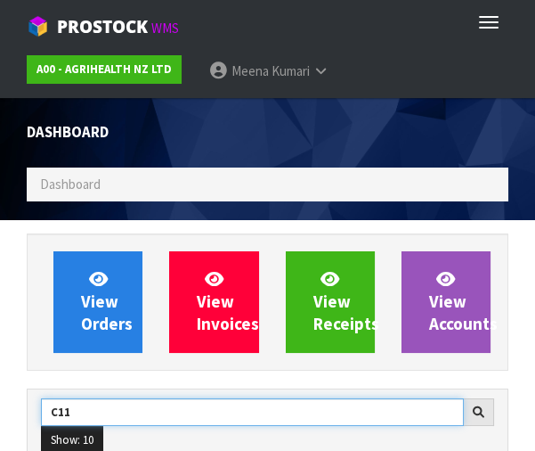
type input "C11"
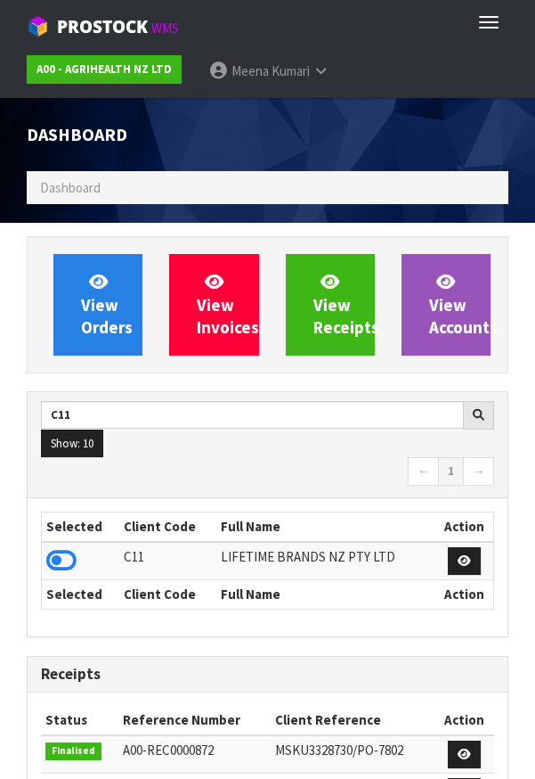
click at [86, 537] on th "Selected" at bounding box center [81, 526] width 78 height 29
click at [72, 556] on icon at bounding box center [61, 560] width 30 height 27
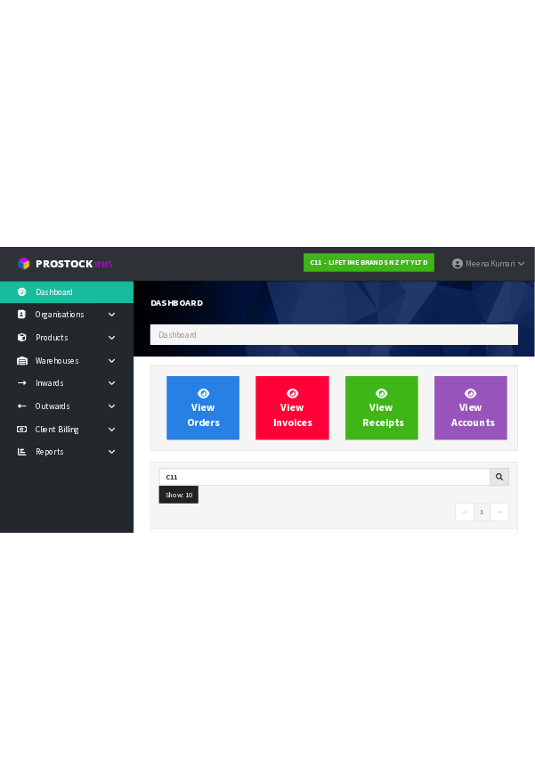
scroll to position [1444, 616]
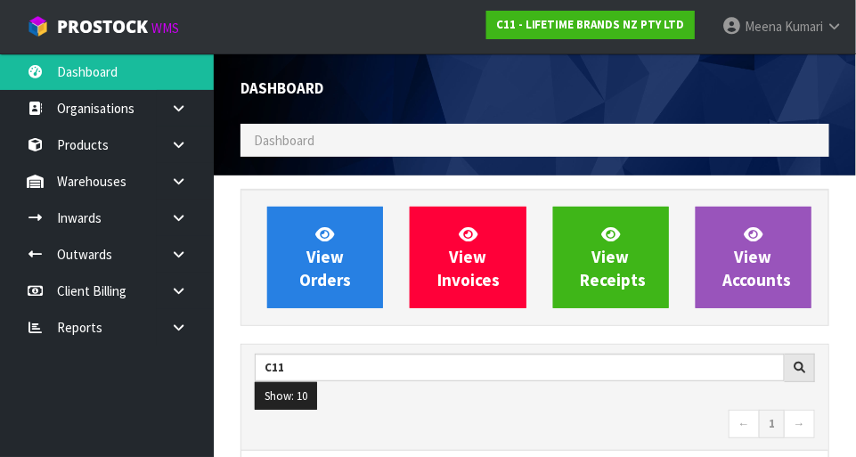
click at [190, 169] on link at bounding box center [185, 181] width 57 height 37
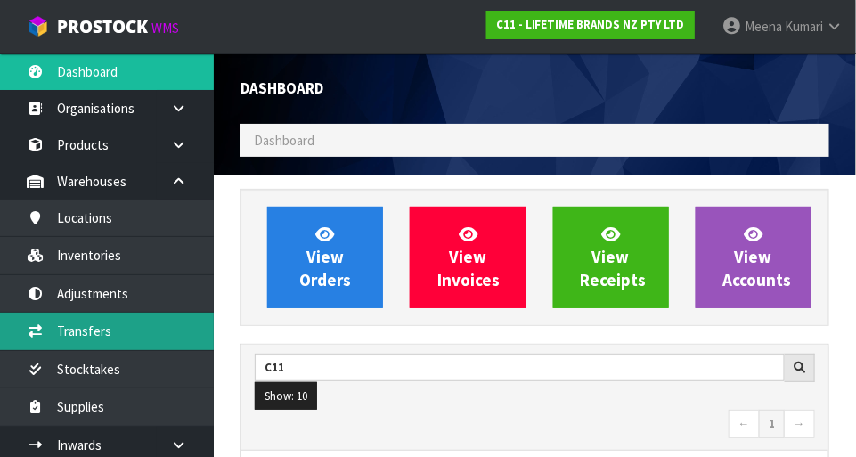
click at [136, 340] on link "Transfers" at bounding box center [107, 331] width 214 height 37
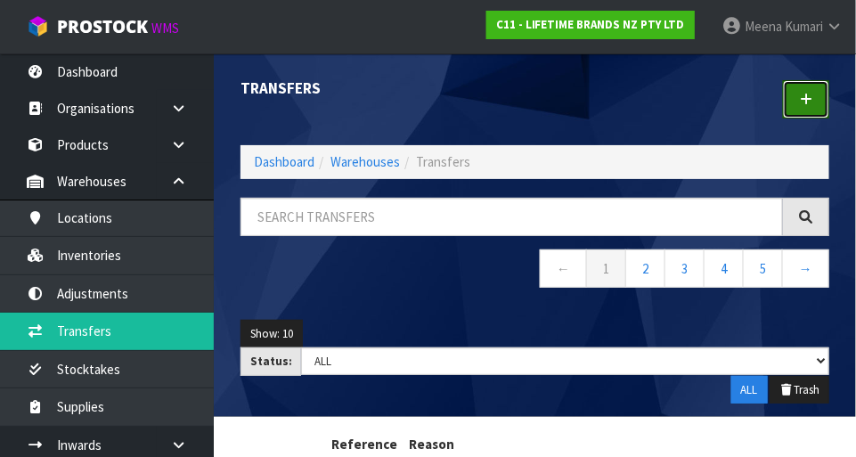
click at [535, 96] on icon at bounding box center [806, 99] width 12 height 13
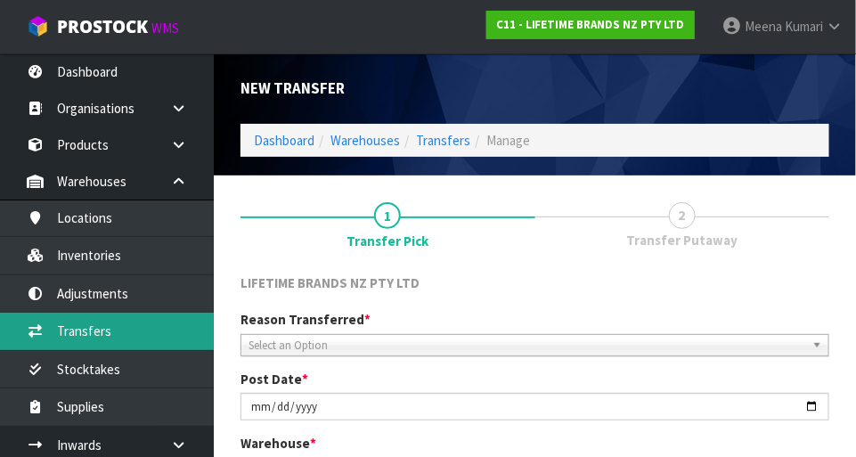
click at [69, 325] on link "Transfers" at bounding box center [107, 331] width 214 height 37
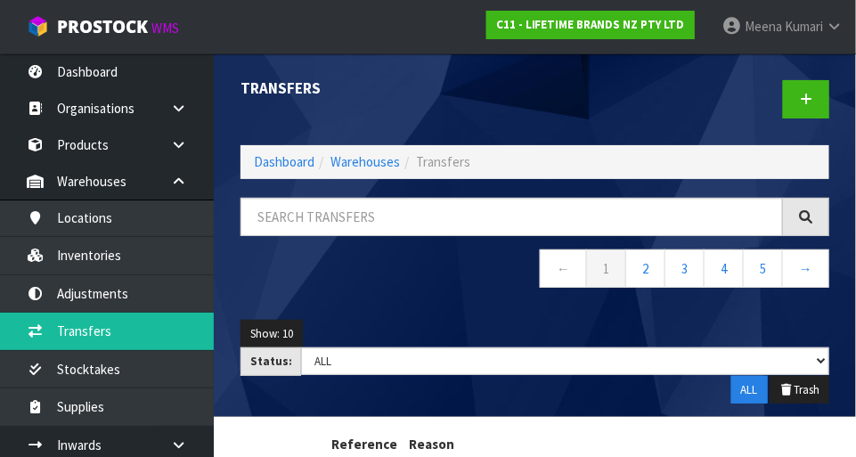
click at [535, 27] on icon at bounding box center [834, 26] width 17 height 13
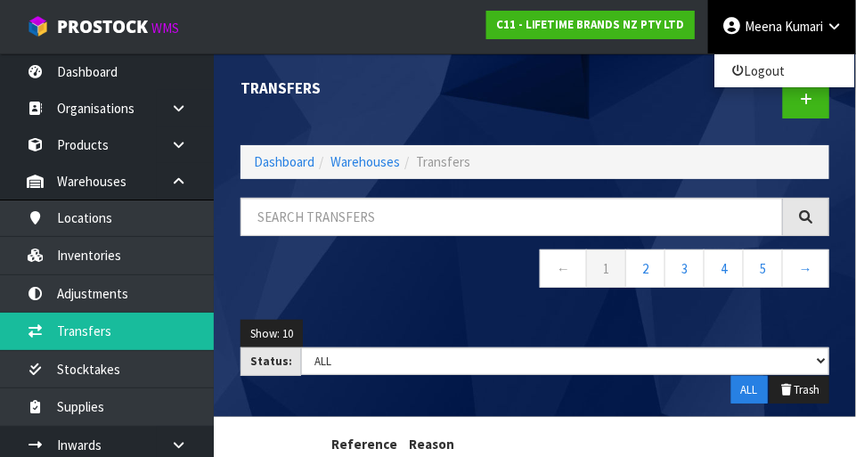
click at [535, 167] on ol "Dashboard Warehouses Transfers" at bounding box center [535, 161] width 589 height 33
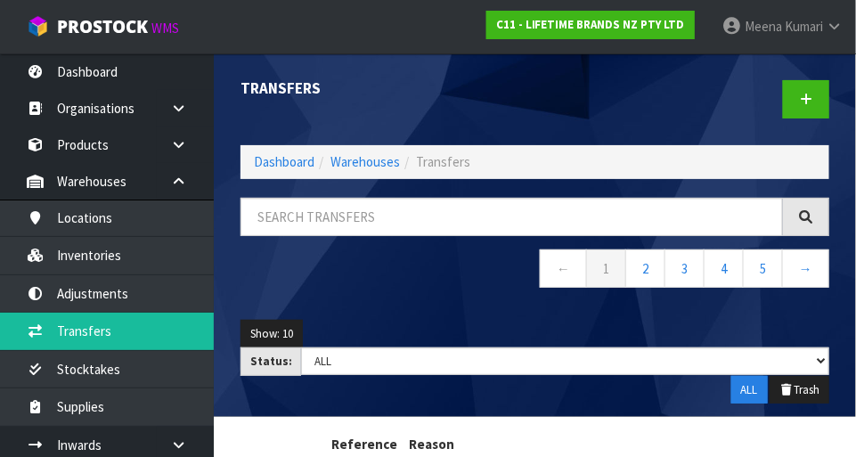
click at [535, 92] on div at bounding box center [689, 99] width 308 height 92
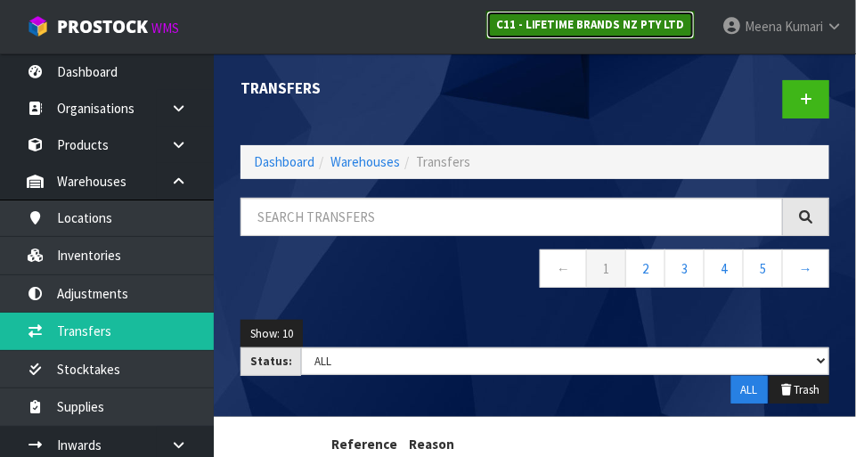
click at [535, 36] on link "C11 - LIFETIME BRANDS NZ PTY LTD" at bounding box center [590, 25] width 208 height 29
click at [535, 24] on strong "C11 - LIFETIME BRANDS NZ PTY LTD" at bounding box center [590, 24] width 189 height 15
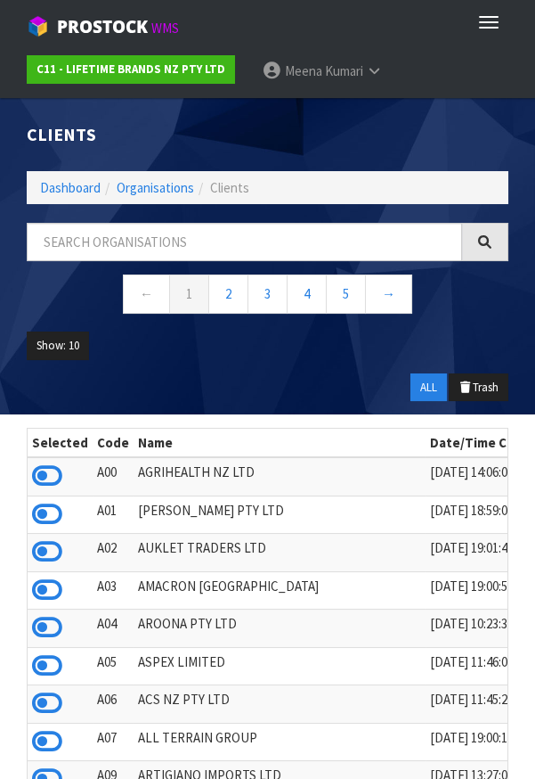
click at [295, 72] on span "Meena" at bounding box center [303, 70] width 37 height 17
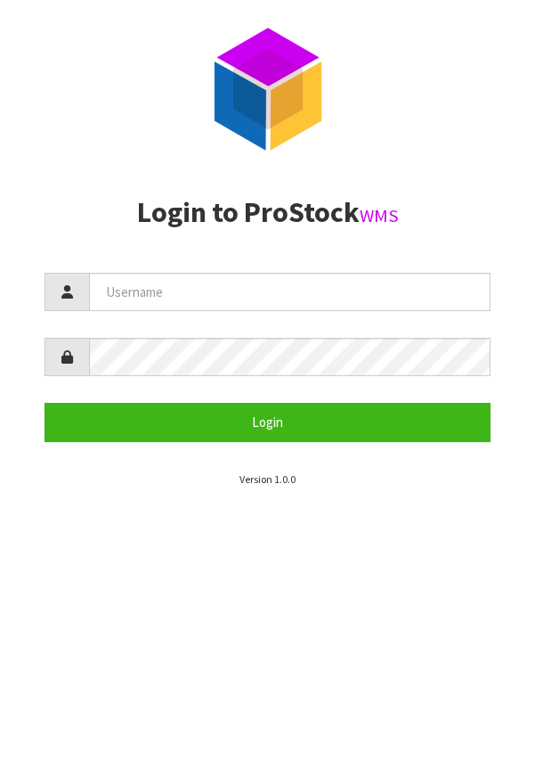
click at [76, 306] on span at bounding box center [67, 292] width 45 height 38
